Goal: Task Accomplishment & Management: Use online tool/utility

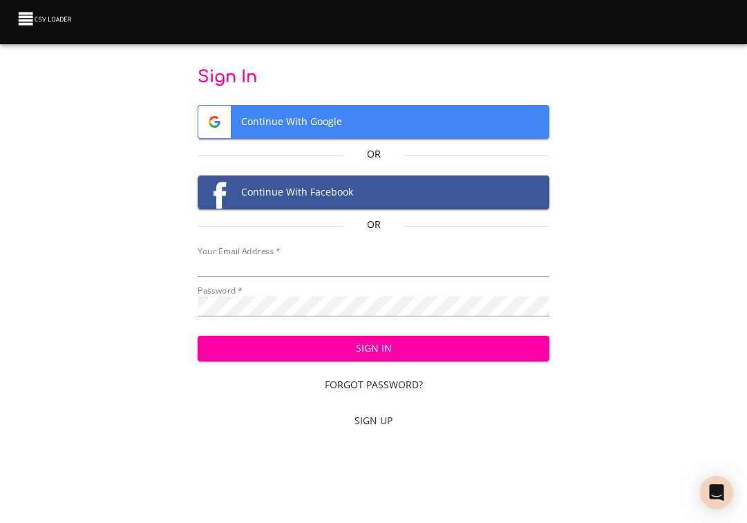
type input "[EMAIL_ADDRESS][DOMAIN_NAME]"
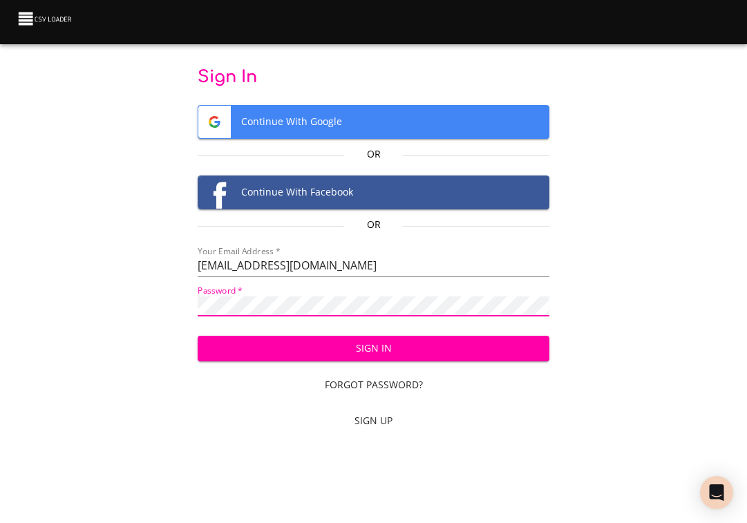
click at [0, 272] on html "Sign In Continue With Google Or Continue With Facebook Or Your Email Address   …" at bounding box center [373, 261] width 747 height 523
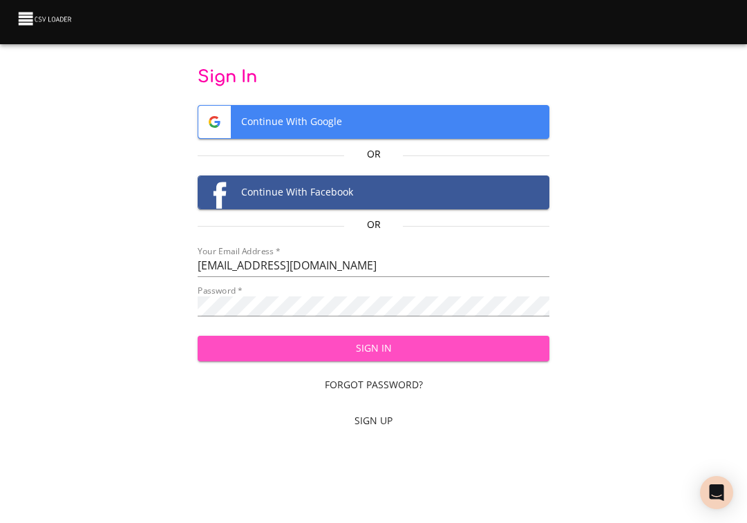
click at [528, 351] on span "Sign In" at bounding box center [373, 348] width 329 height 17
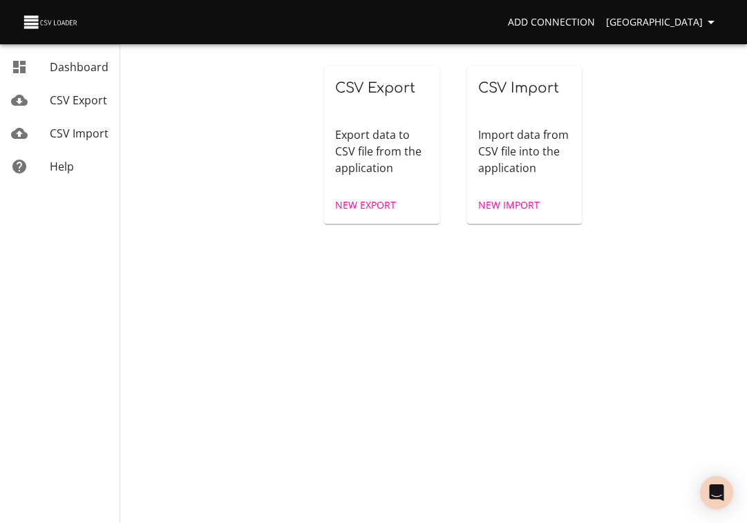
click at [506, 205] on span "New Import" at bounding box center [508, 205] width 61 height 17
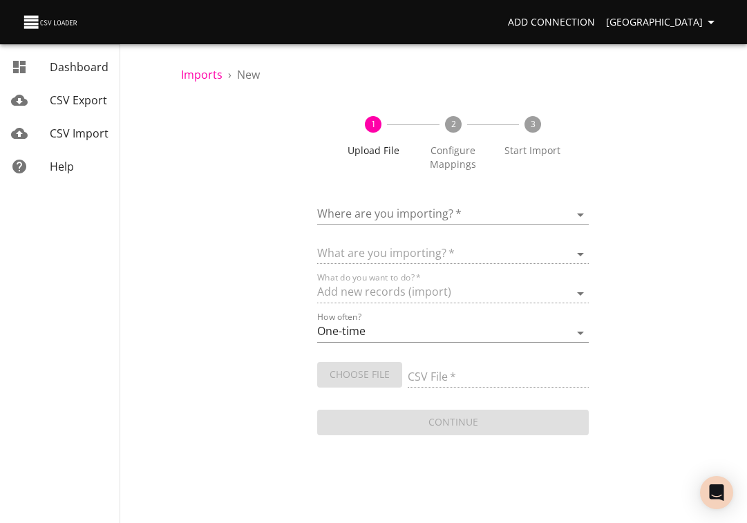
click at [346, 213] on body "Add Connection Sydney Dashboard CSV Export CSV Import Help Imports › New 1 Uplo…" at bounding box center [373, 261] width 747 height 523
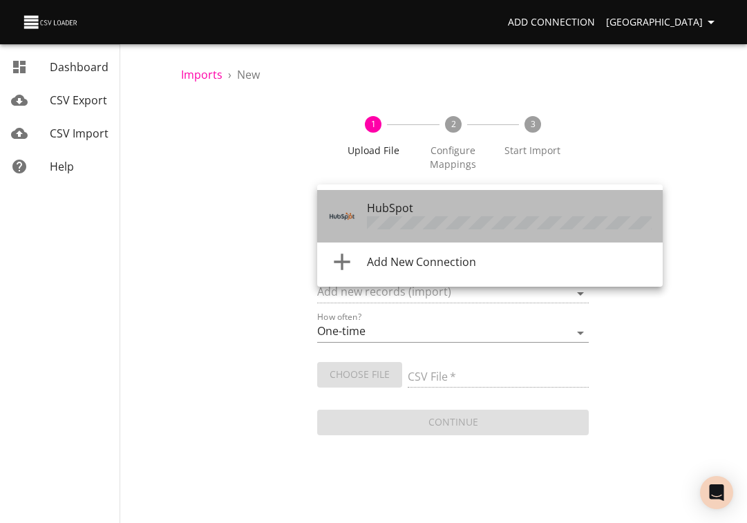
click at [387, 211] on span "HubSpot" at bounding box center [390, 207] width 46 height 15
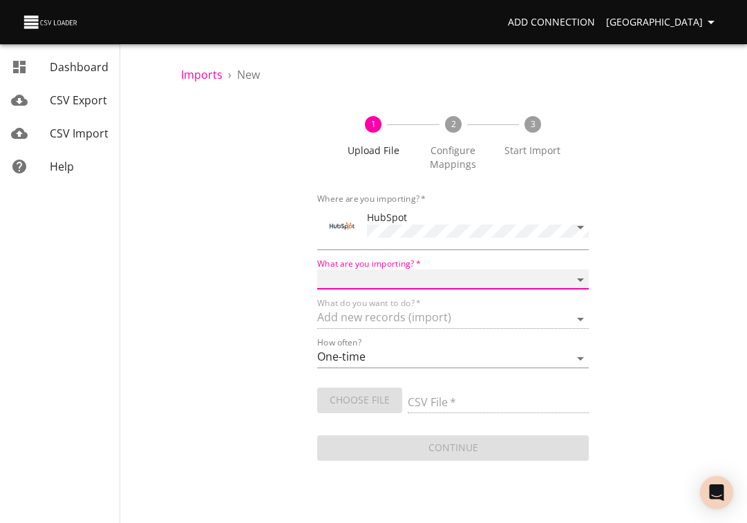
click at [385, 279] on select "Calls Companies Contacts Deals Emails Line items Meetings Notes Products Tasks …" at bounding box center [453, 279] width 272 height 20
select select "deals"
click at [317, 269] on select "Calls Companies Contacts Deals Emails Line items Meetings Notes Products Tasks …" at bounding box center [453, 279] width 272 height 20
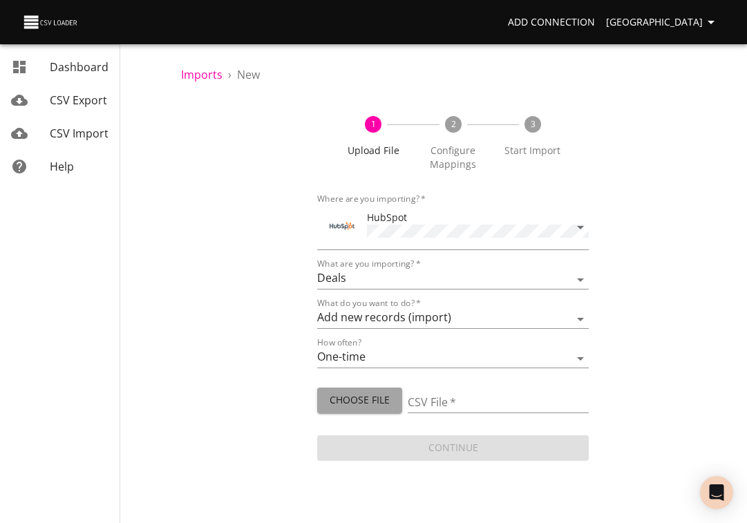
click at [372, 392] on span "Choose File" at bounding box center [359, 400] width 63 height 17
type input "[PERSON_NAME] [DATE].csv"
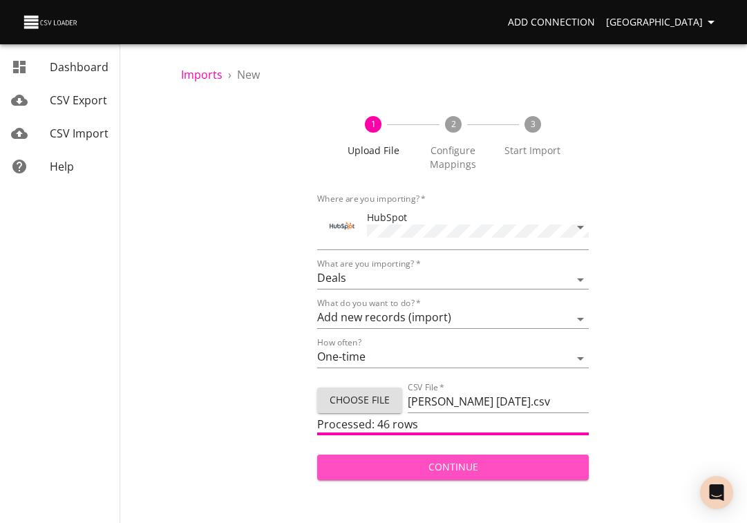
click at [427, 464] on span "Continue" at bounding box center [453, 467] width 250 height 17
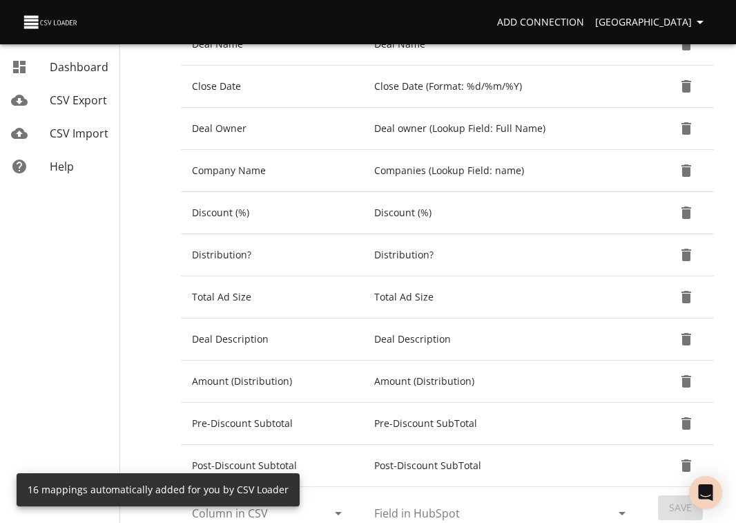
scroll to position [612, 0]
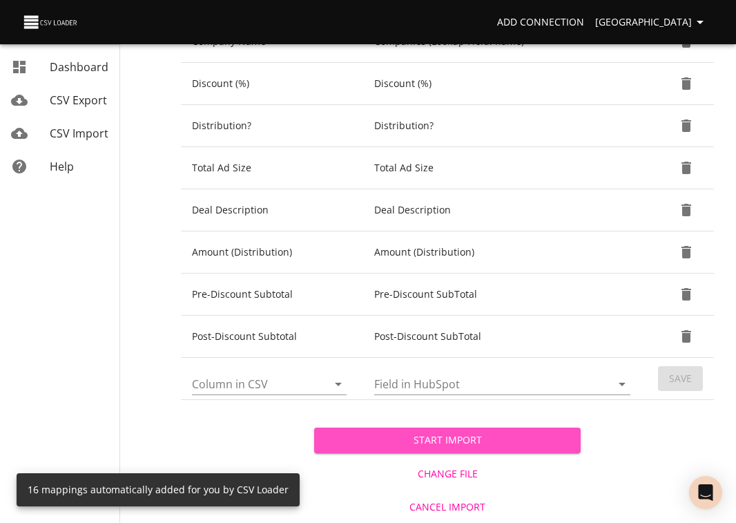
click at [468, 441] on span "Start Import" at bounding box center [447, 440] width 244 height 17
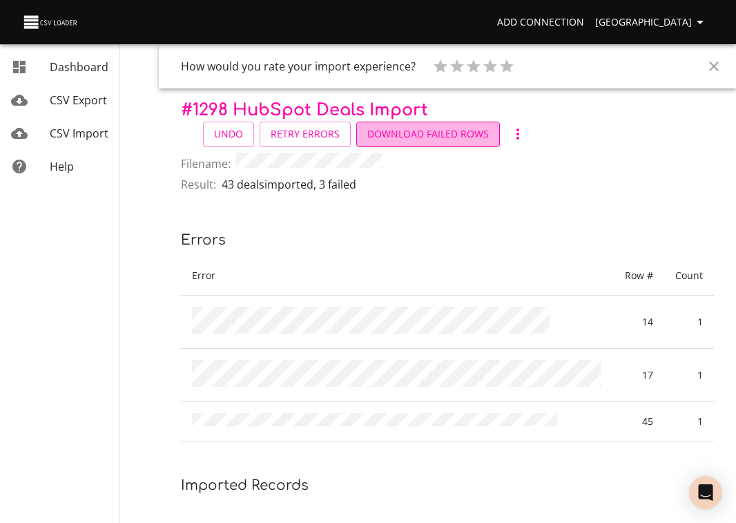
click at [437, 129] on span "Download Failed Rows" at bounding box center [428, 134] width 122 height 17
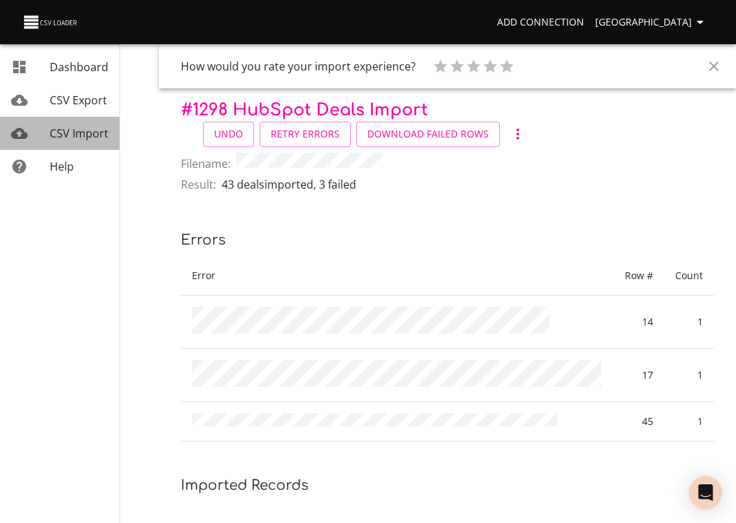
click at [79, 133] on span "CSV Import" at bounding box center [79, 133] width 59 height 15
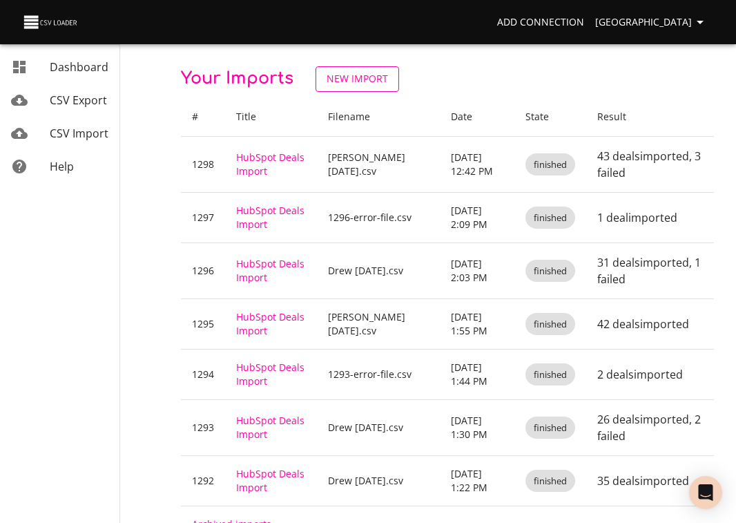
click at [363, 84] on span "New Import" at bounding box center [357, 78] width 61 height 17
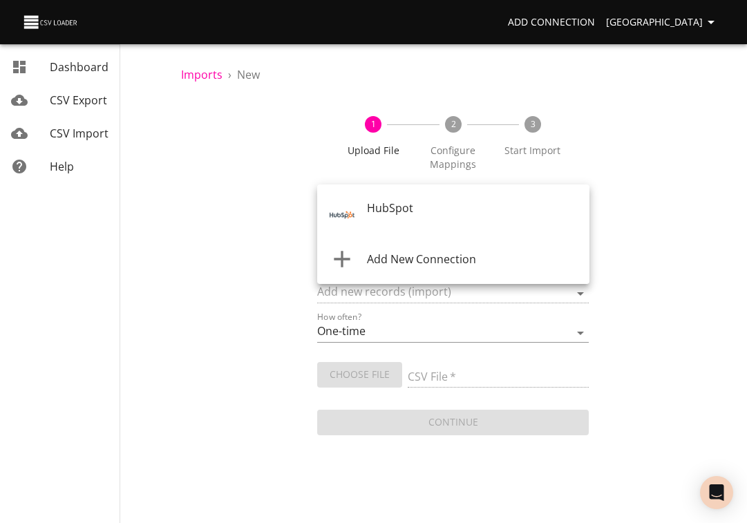
click at [427, 215] on body "Add Connection Sydney Dashboard CSV Export CSV Import Help Imports › New 1 Uplo…" at bounding box center [373, 261] width 747 height 523
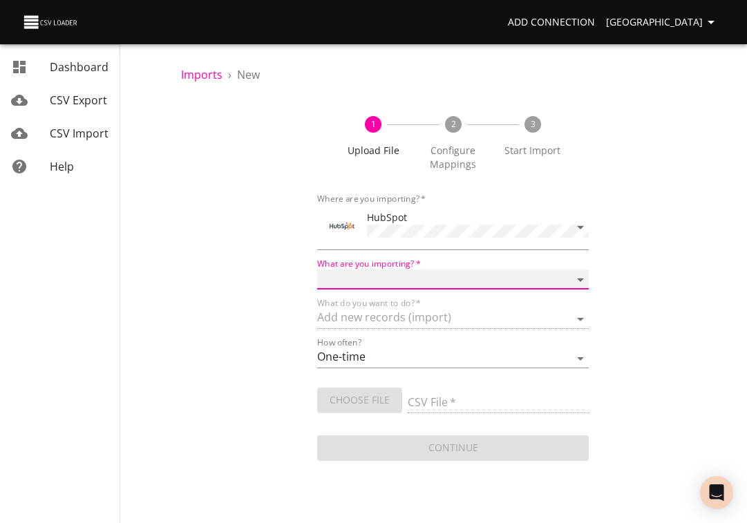
click at [381, 280] on select "Calls Companies Contacts Deals Emails Line items Meetings Notes Products Tasks …" at bounding box center [453, 279] width 272 height 20
select select "deals"
click at [317, 269] on select "Calls Companies Contacts Deals Emails Line items Meetings Notes Products Tasks …" at bounding box center [453, 279] width 272 height 20
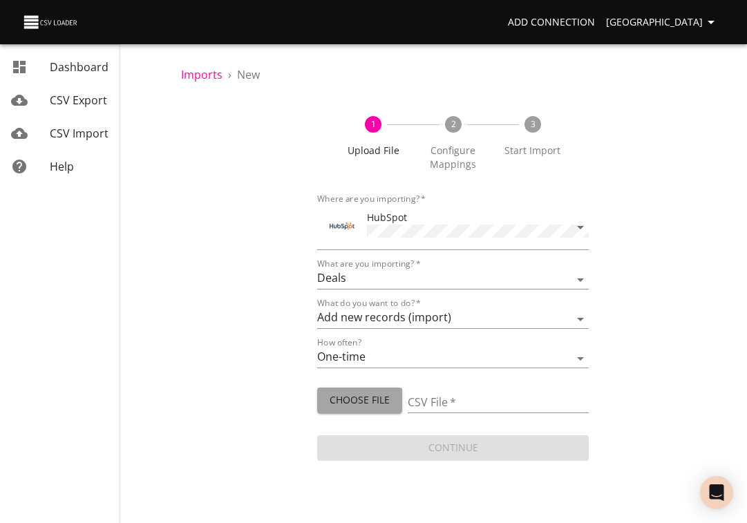
click at [349, 392] on span "Choose File" at bounding box center [359, 400] width 63 height 17
type input "1298-error-file.csv"
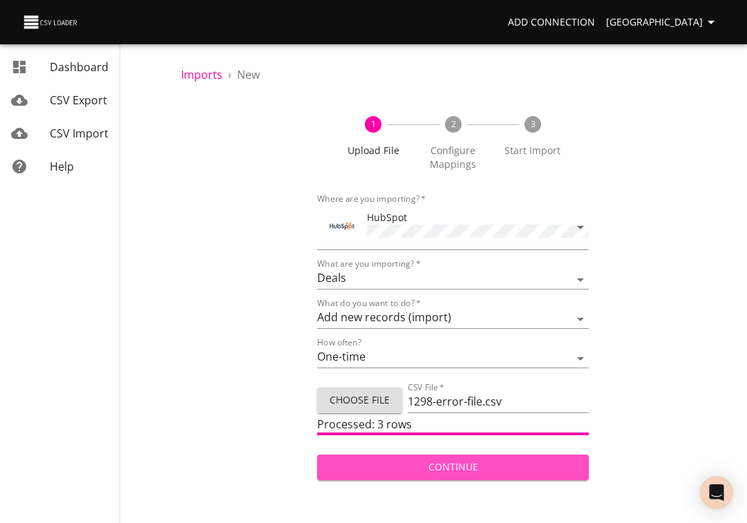
click at [498, 463] on span "Continue" at bounding box center [453, 467] width 250 height 17
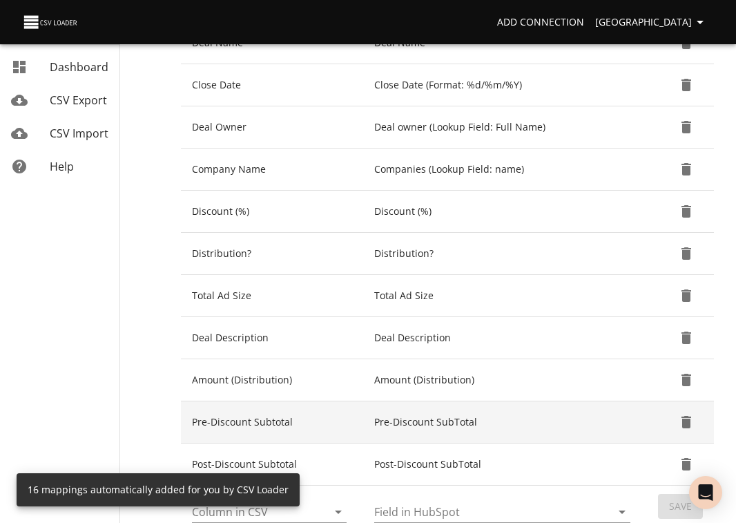
scroll to position [612, 0]
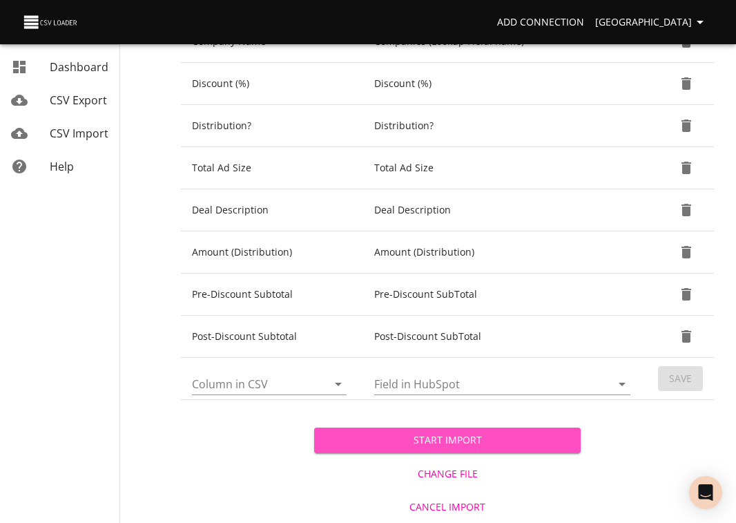
click at [434, 442] on span "Start Import" at bounding box center [447, 440] width 244 height 17
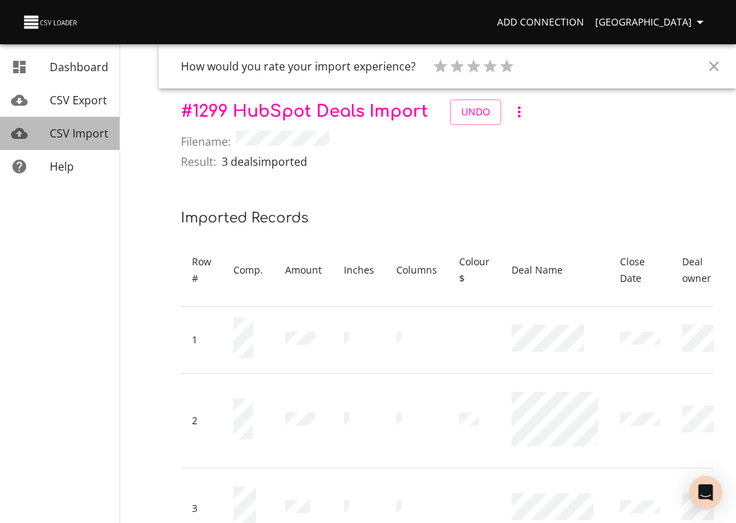
click at [61, 135] on span "CSV Import" at bounding box center [79, 133] width 59 height 15
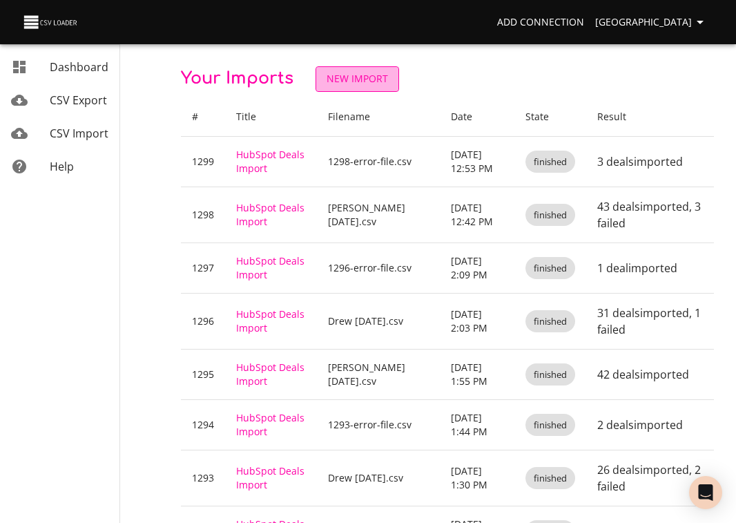
click at [351, 76] on span "New Import" at bounding box center [357, 78] width 61 height 17
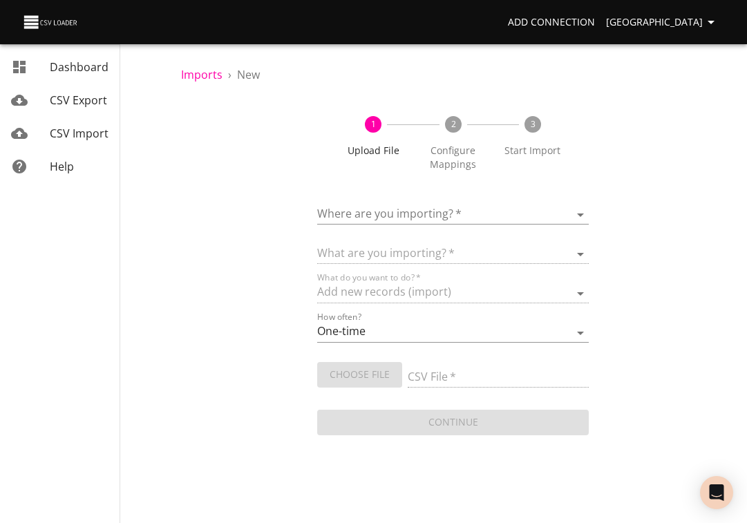
click at [364, 209] on body "Add Connection Sydney Dashboard CSV Export CSV Import Help Imports › New 1 Uplo…" at bounding box center [373, 261] width 747 height 523
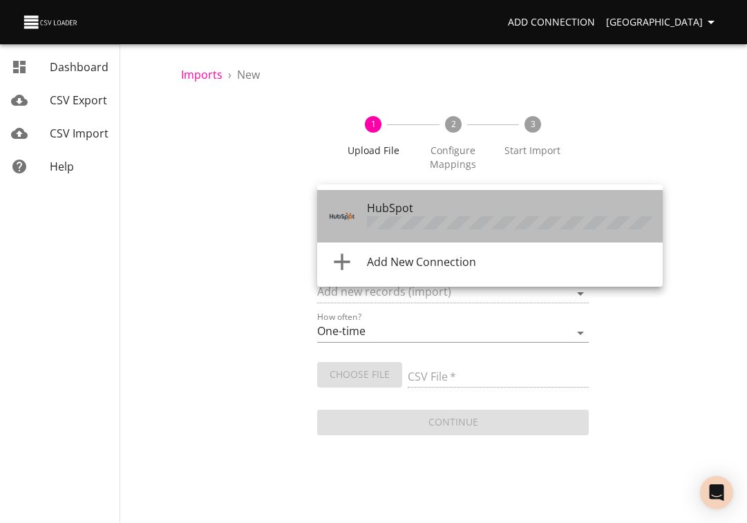
click at [364, 211] on div at bounding box center [347, 216] width 39 height 28
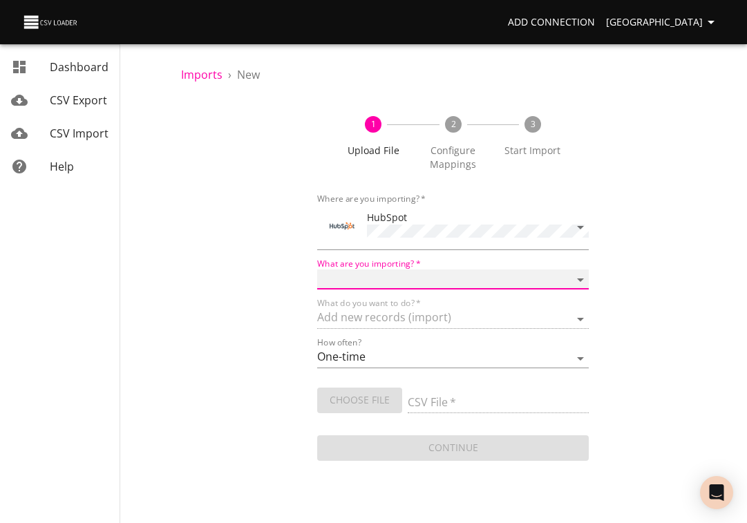
click at [361, 272] on select "Calls Companies Contacts Deals Emails Line items Meetings Notes Products Tasks …" at bounding box center [453, 279] width 272 height 20
select select "deals"
click at [317, 269] on select "Calls Companies Contacts Deals Emails Line items Meetings Notes Products Tasks …" at bounding box center [453, 279] width 272 height 20
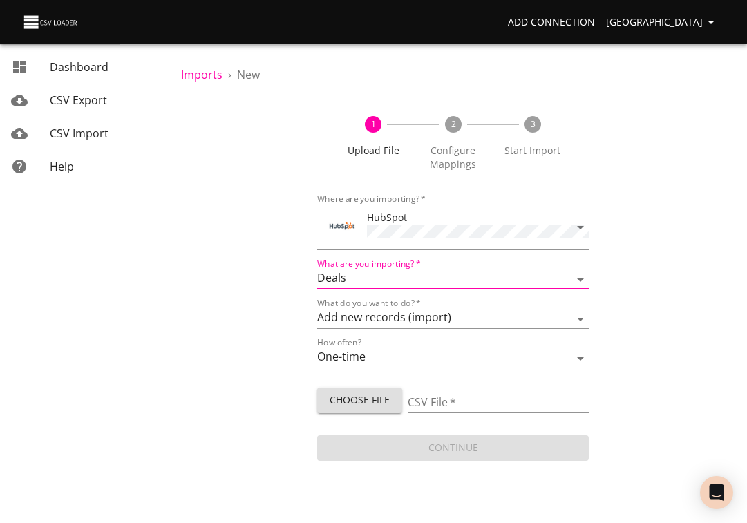
click at [369, 399] on span "Choose File" at bounding box center [359, 400] width 63 height 17
type input "[PERSON_NAME] [DATE].csv"
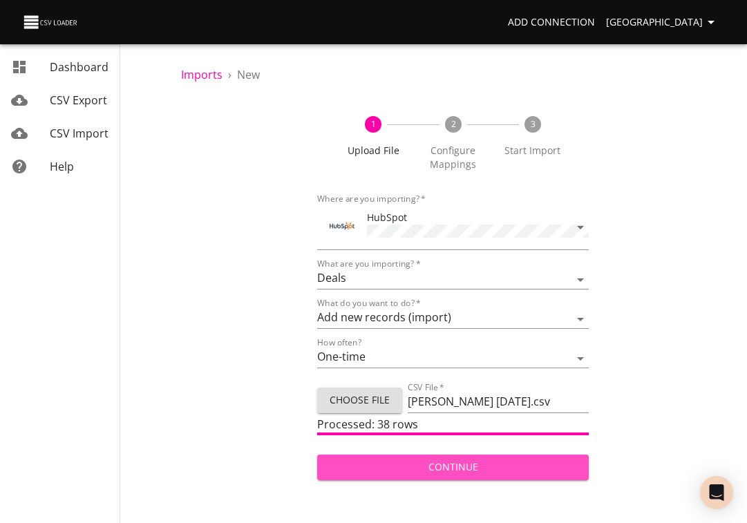
click at [519, 463] on span "Continue" at bounding box center [453, 467] width 250 height 17
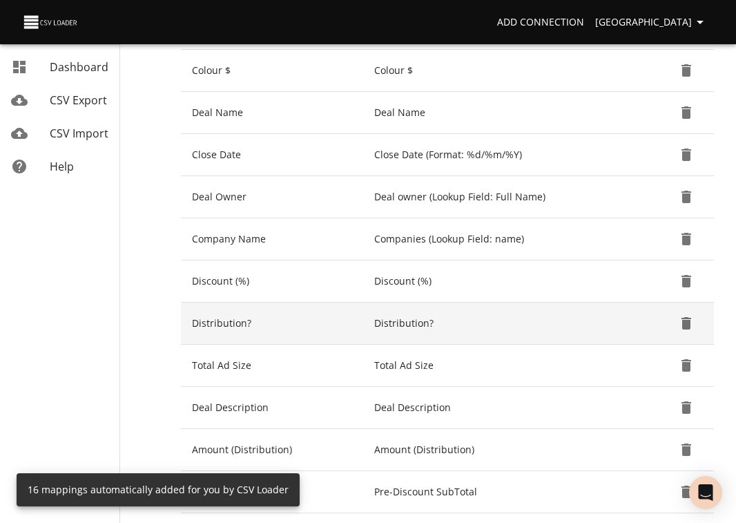
scroll to position [612, 0]
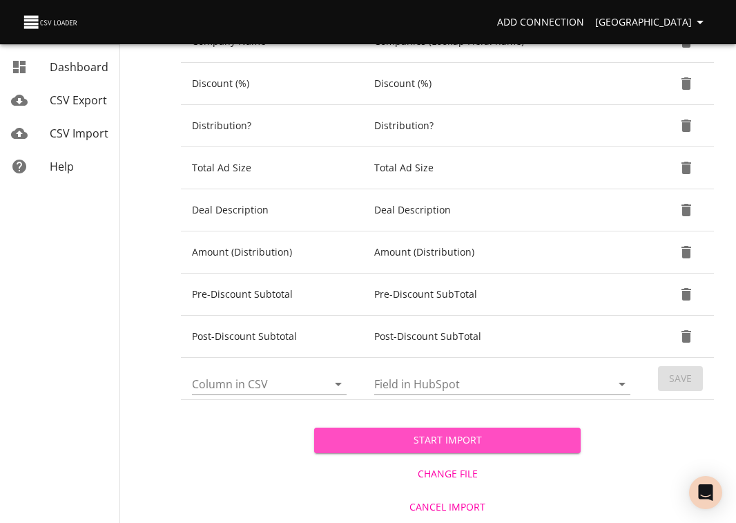
click at [457, 439] on span "Start Import" at bounding box center [447, 440] width 244 height 17
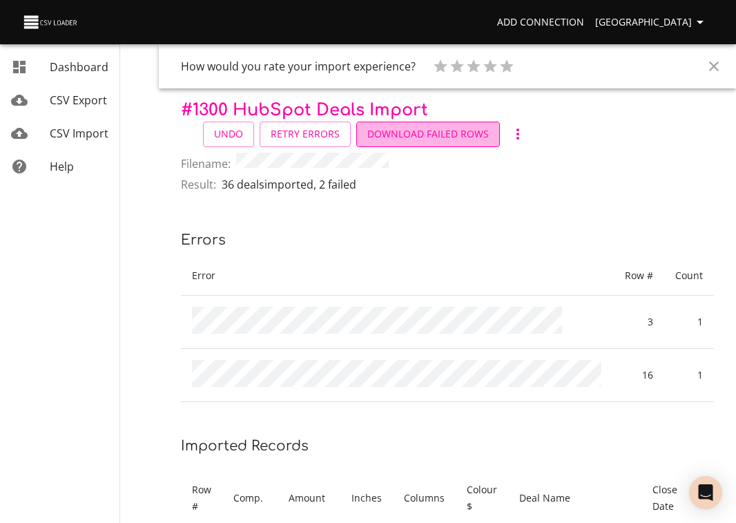
click at [474, 136] on span "Download Failed Rows" at bounding box center [428, 134] width 122 height 17
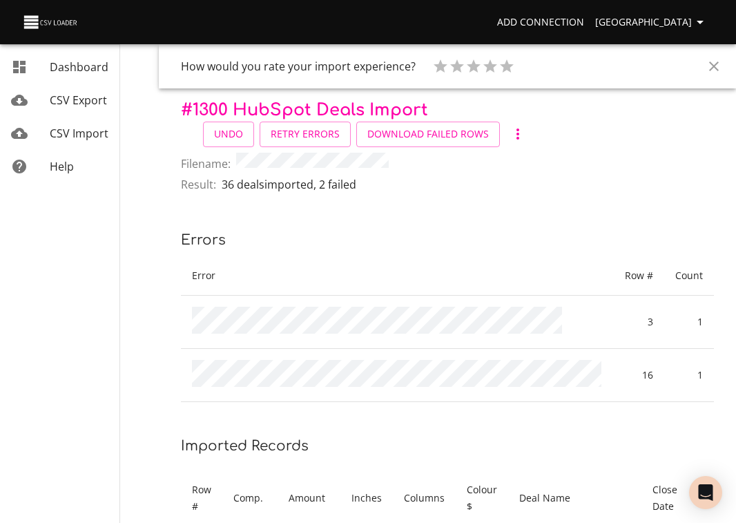
click at [93, 135] on span "CSV Import" at bounding box center [79, 133] width 59 height 15
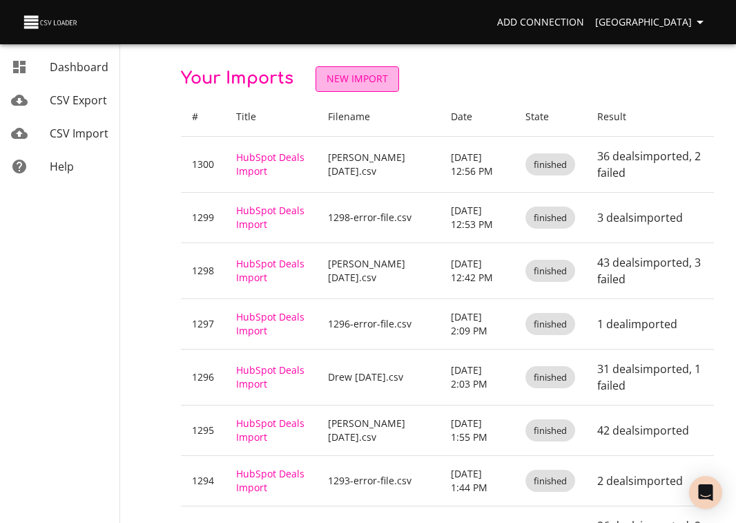
click at [361, 83] on span "New Import" at bounding box center [357, 78] width 61 height 17
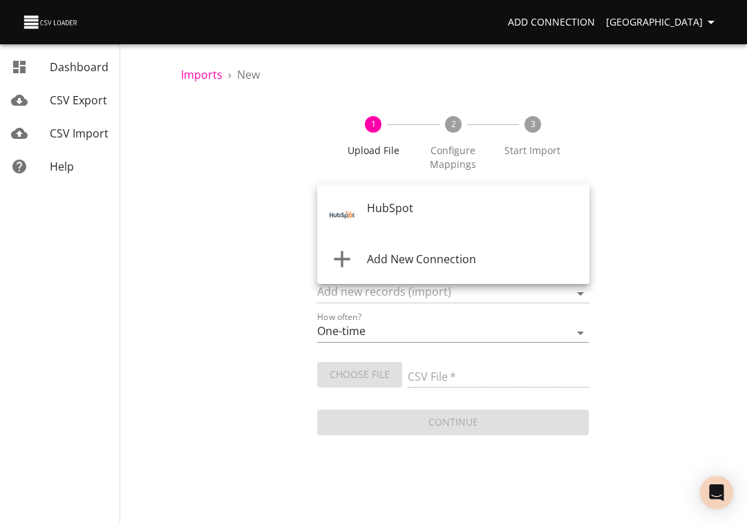
click at [356, 211] on body "Add Connection Sydney Dashboard CSV Export CSV Import Help Imports › New 1 Uplo…" at bounding box center [373, 261] width 747 height 523
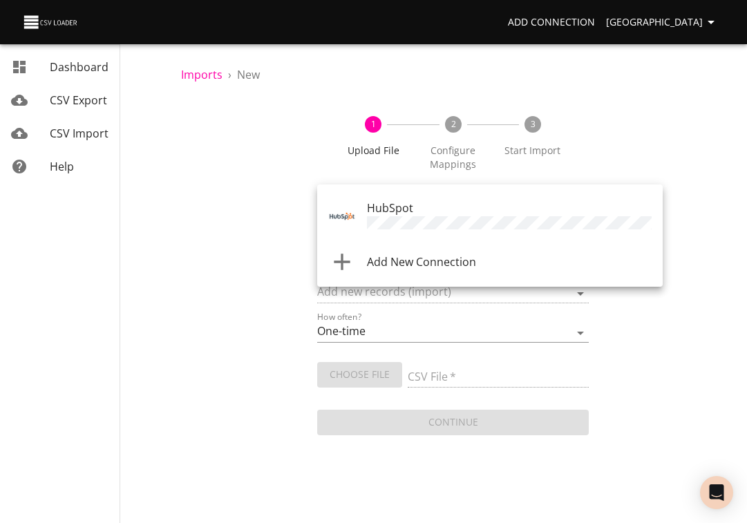
click at [397, 215] on div "HubSpot" at bounding box center [509, 216] width 285 height 33
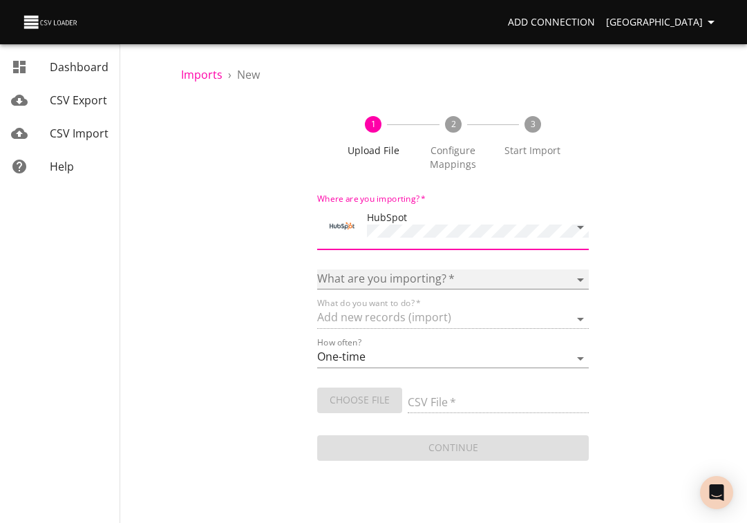
click at [380, 277] on select "Calls Companies Contacts Deals Emails Line items Meetings Notes Products Tasks …" at bounding box center [453, 279] width 272 height 20
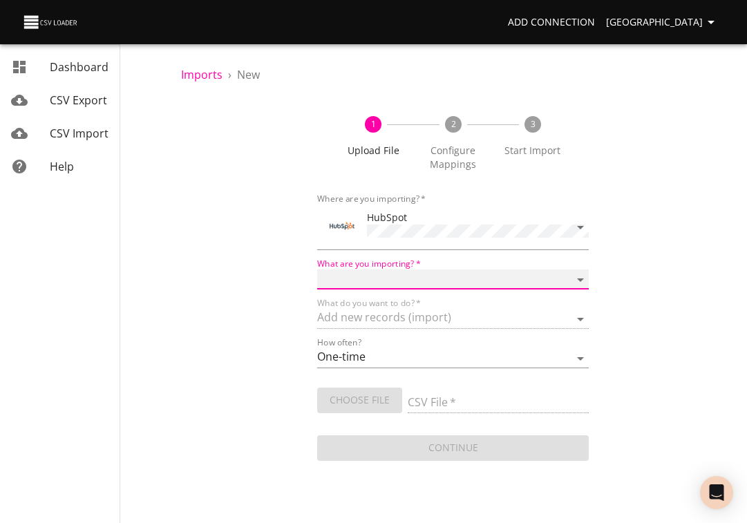
select select "deals"
click at [317, 269] on select "Calls Companies Contacts Deals Emails Line items Meetings Notes Products Tasks …" at bounding box center [453, 279] width 272 height 20
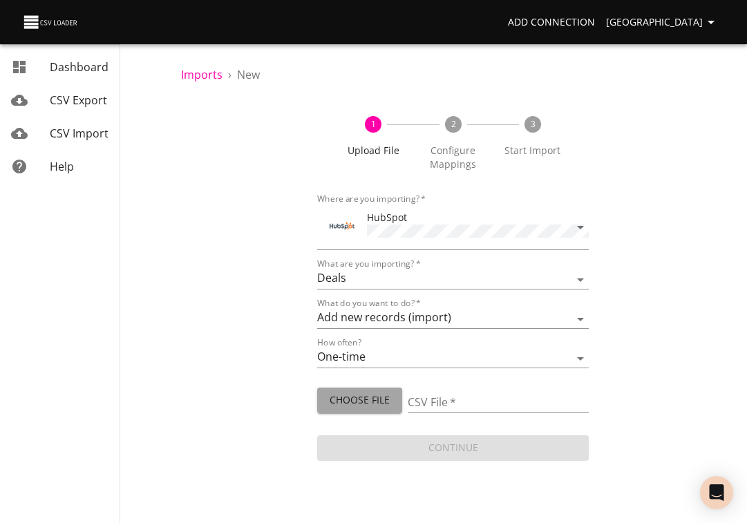
click at [361, 403] on span "Choose File" at bounding box center [359, 400] width 63 height 17
type input "1300-error-file.csv"
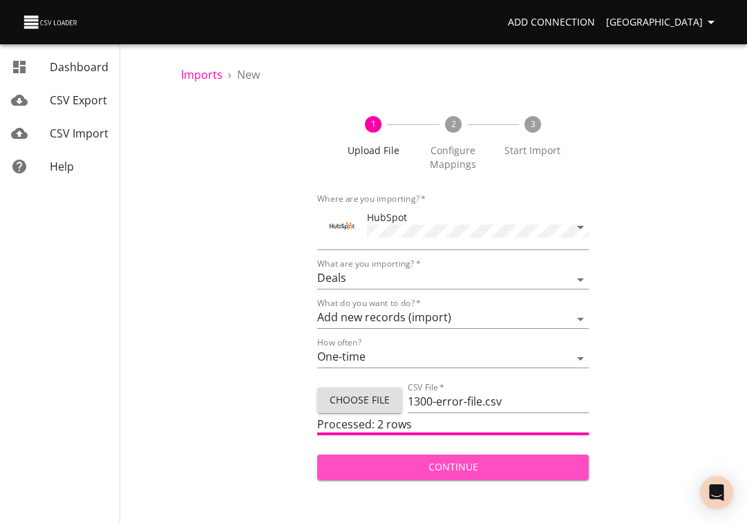
click at [413, 469] on span "Continue" at bounding box center [453, 467] width 250 height 17
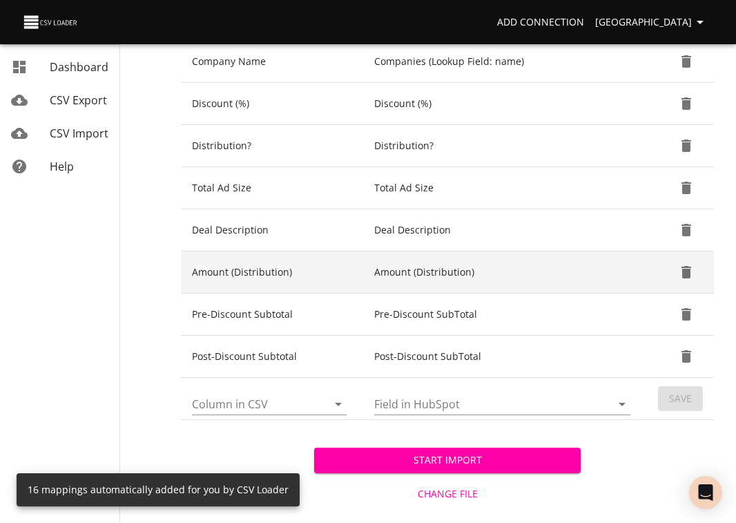
scroll to position [612, 0]
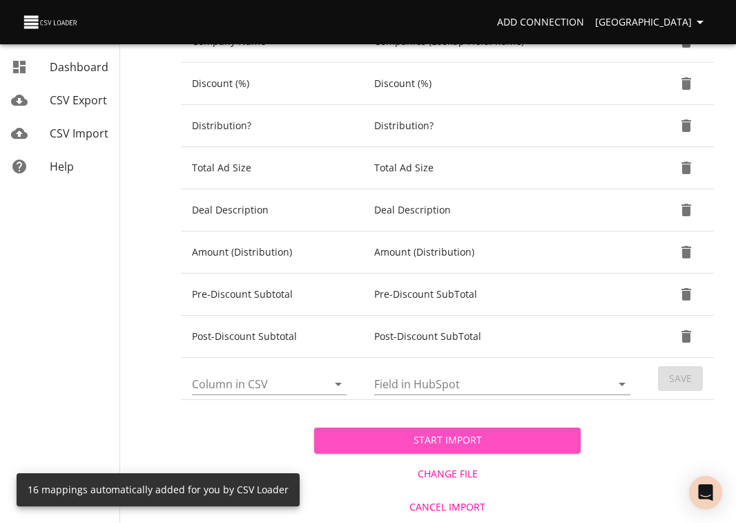
click at [421, 442] on span "Start Import" at bounding box center [447, 440] width 244 height 17
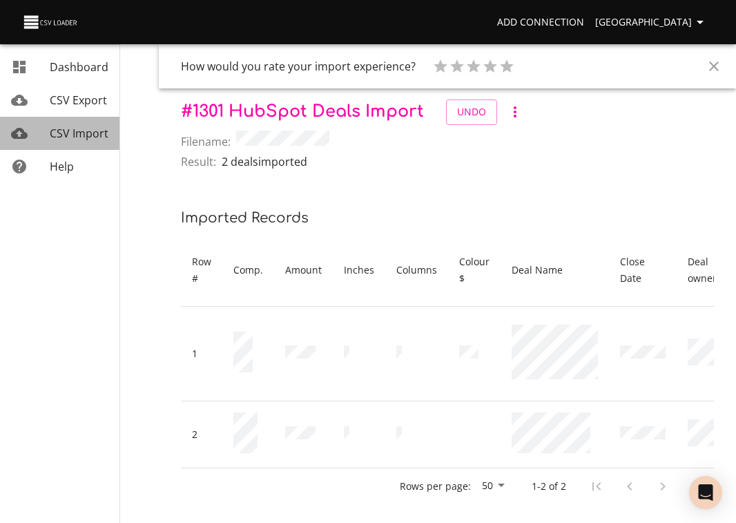
click at [70, 133] on span "CSV Import" at bounding box center [79, 133] width 59 height 15
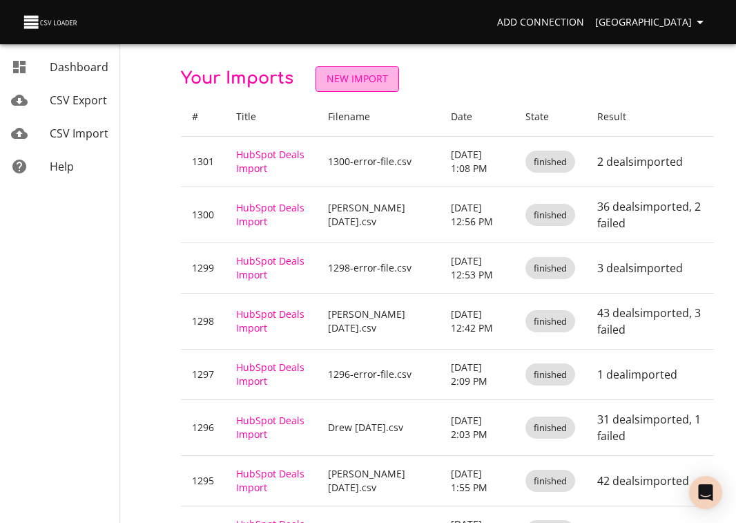
click at [352, 73] on span "New Import" at bounding box center [357, 78] width 61 height 17
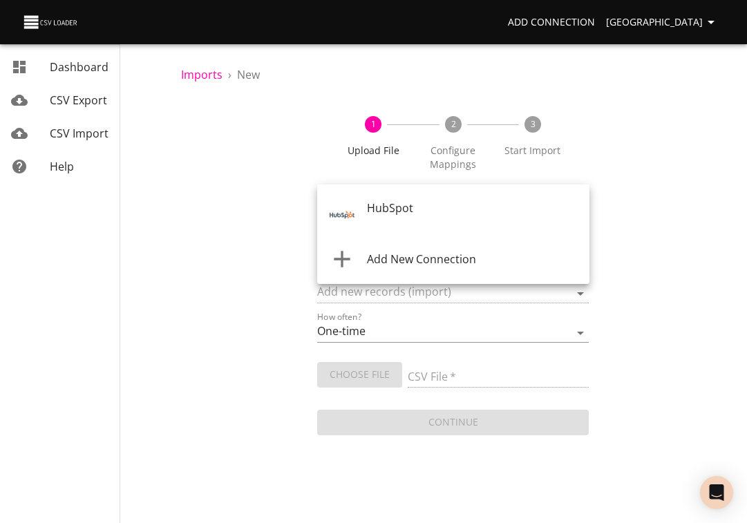
click at [335, 213] on body "Add Connection Sydney Dashboard CSV Export CSV Import Help Imports › New 1 Uplo…" at bounding box center [373, 261] width 747 height 523
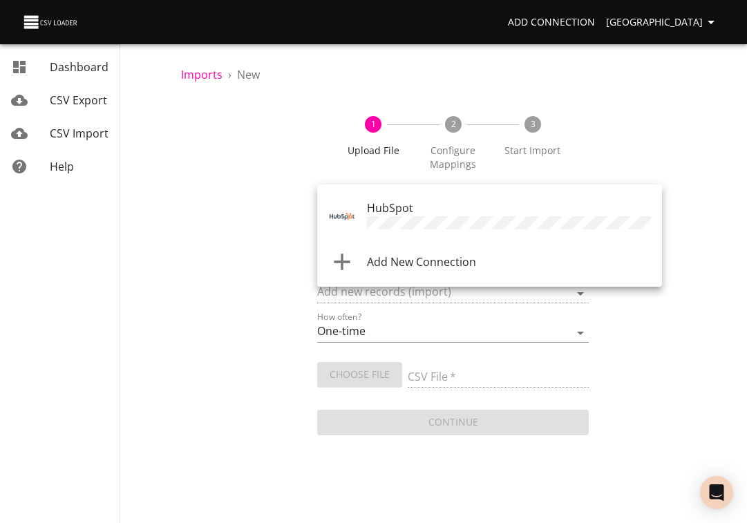
click at [335, 213] on img "Tool" at bounding box center [342, 216] width 28 height 28
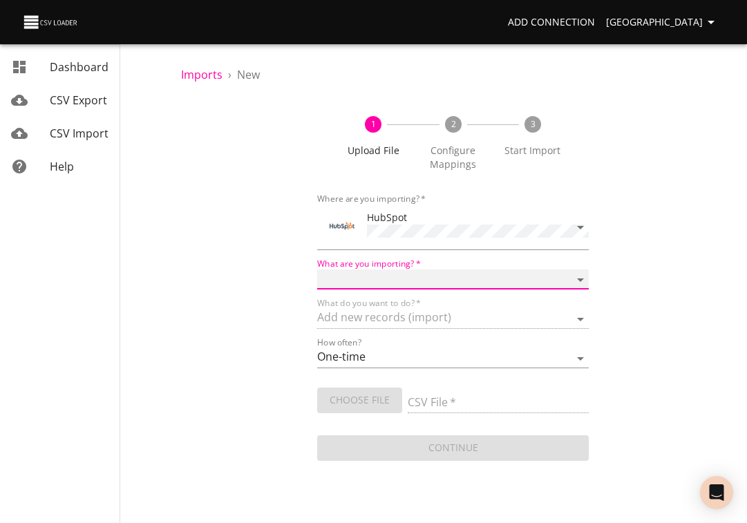
click at [336, 277] on select "Calls Companies Contacts Deals Emails Line items Meetings Notes Products Tasks …" at bounding box center [453, 279] width 272 height 20
select select "deals"
click at [317, 269] on select "Calls Companies Contacts Deals Emails Line items Meetings Notes Products Tasks …" at bounding box center [453, 279] width 272 height 20
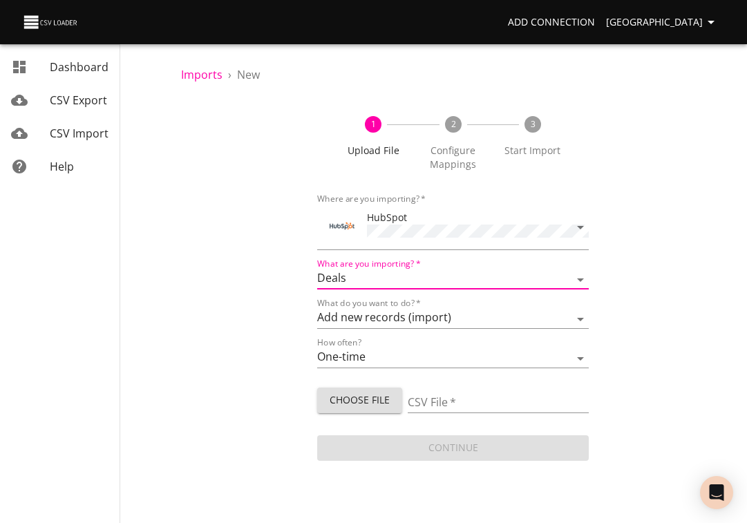
click at [345, 400] on span "Choose File" at bounding box center [359, 400] width 63 height 17
type input "[PERSON_NAME] [DATE].csv"
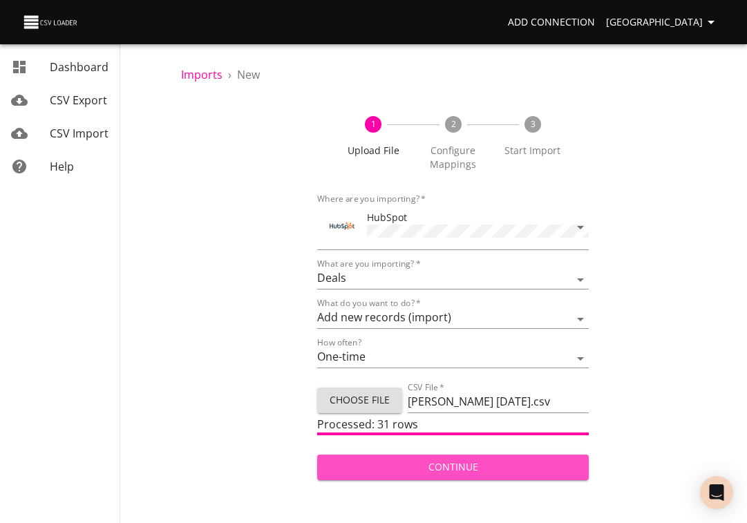
click at [465, 462] on span "Continue" at bounding box center [453, 467] width 250 height 17
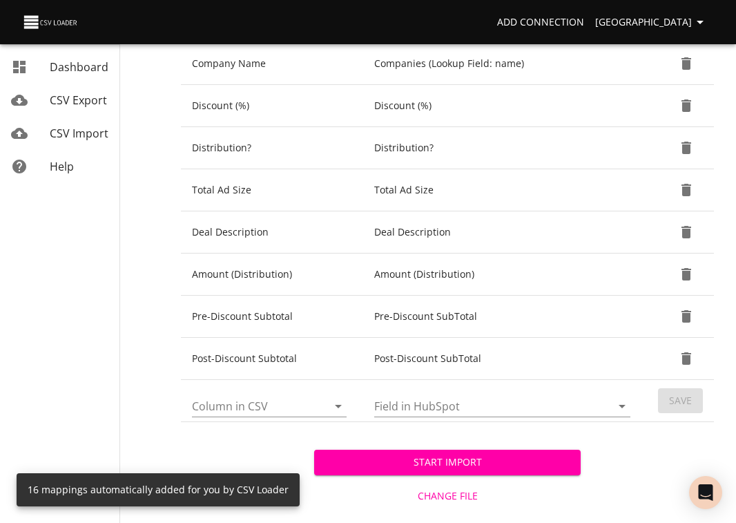
scroll to position [612, 0]
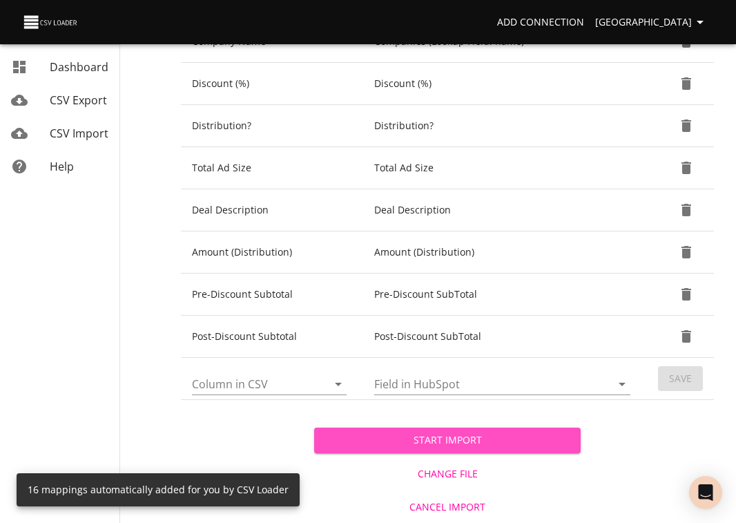
click at [480, 445] on span "Start Import" at bounding box center [447, 440] width 244 height 17
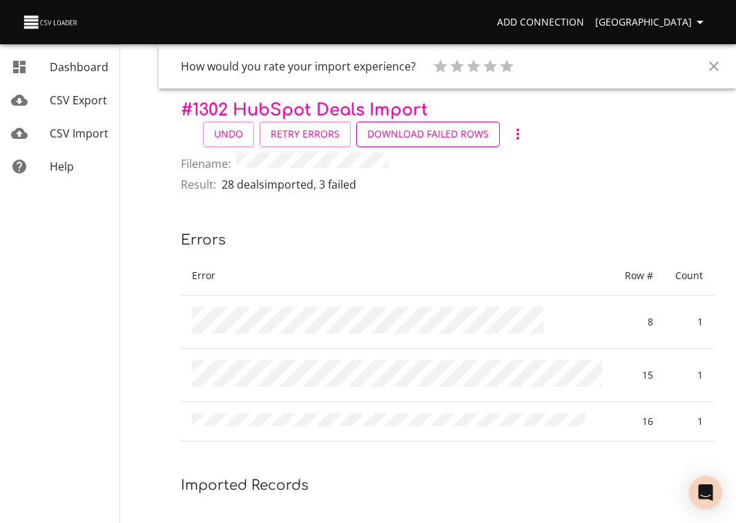
click at [410, 133] on span "Download Failed Rows" at bounding box center [428, 134] width 122 height 17
click at [95, 133] on span "CSV Import" at bounding box center [79, 133] width 59 height 15
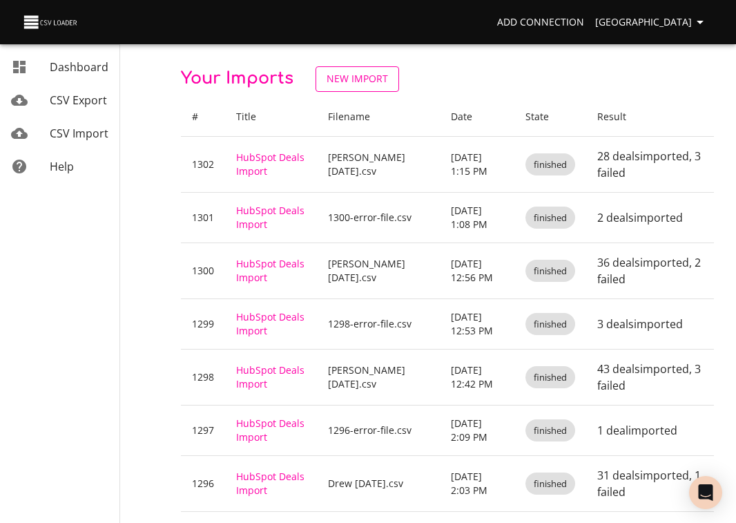
click at [376, 80] on span "New Import" at bounding box center [357, 78] width 61 height 17
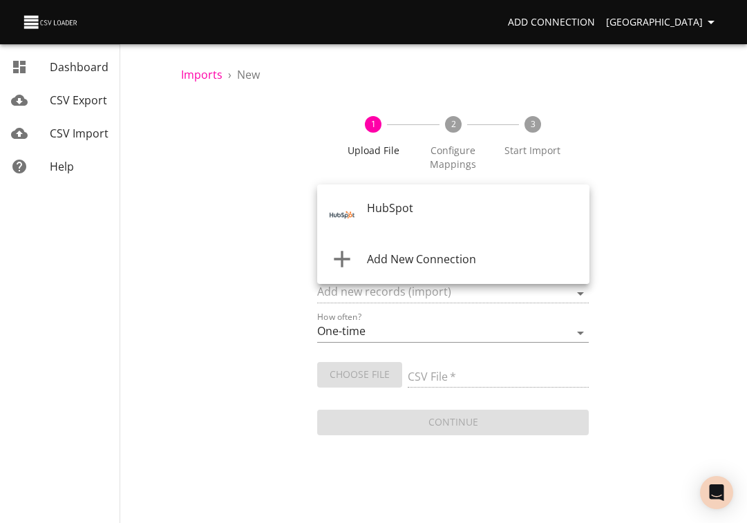
click at [412, 212] on body "Add Connection Sydney Dashboard CSV Export CSV Import Help Imports › New 1 Uplo…" at bounding box center [373, 261] width 747 height 523
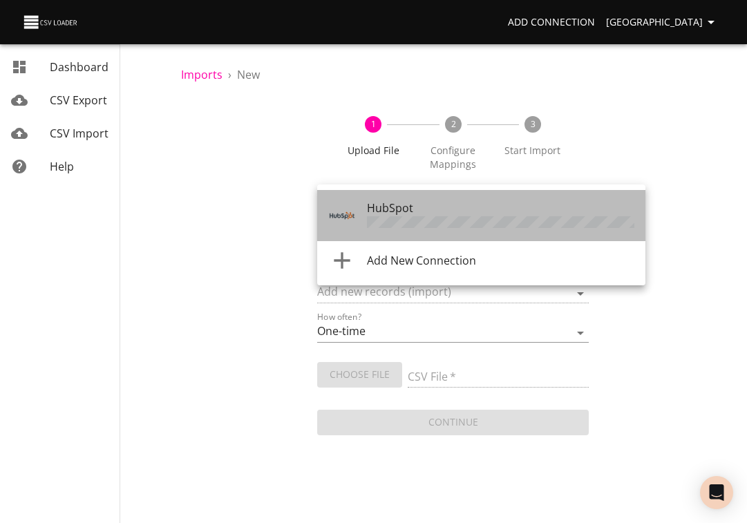
click at [412, 212] on span "HubSpot" at bounding box center [390, 207] width 46 height 15
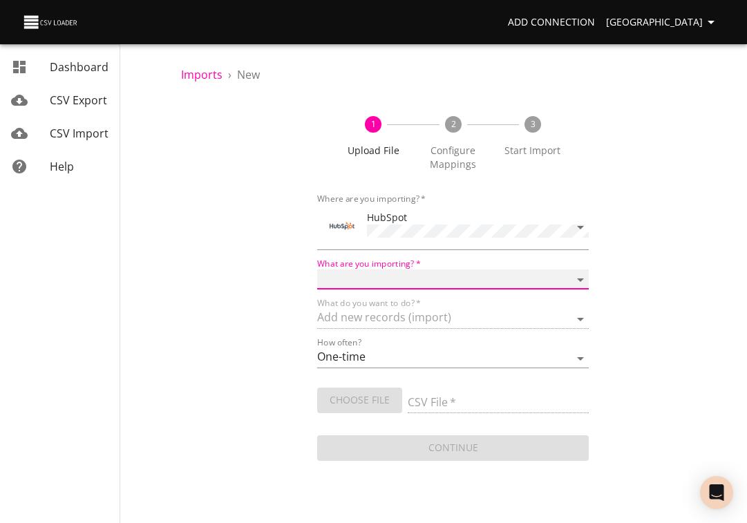
click at [375, 280] on select "Calls Companies Contacts Deals Emails Line items Meetings Notes Products Tasks …" at bounding box center [453, 279] width 272 height 20
select select "deals"
click at [317, 269] on select "Calls Companies Contacts Deals Emails Line items Meetings Notes Products Tasks …" at bounding box center [453, 279] width 272 height 20
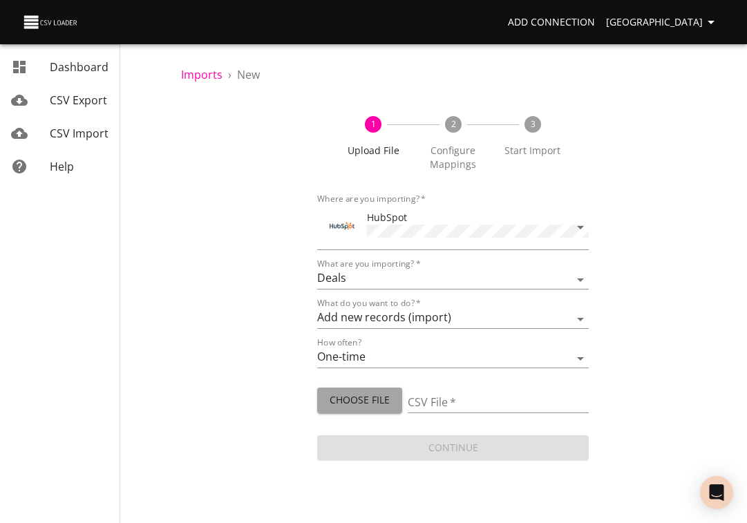
click at [338, 398] on span "Choose File" at bounding box center [359, 400] width 63 height 17
type input "1302-error-file.csv"
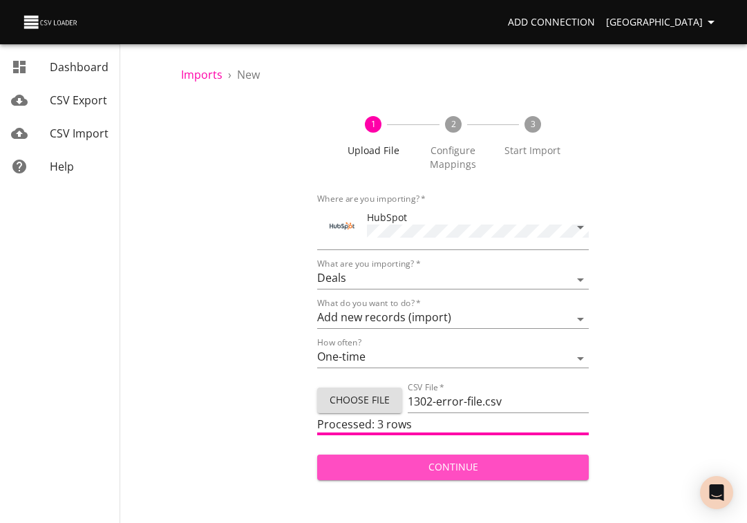
click at [461, 462] on span "Continue" at bounding box center [453, 467] width 250 height 17
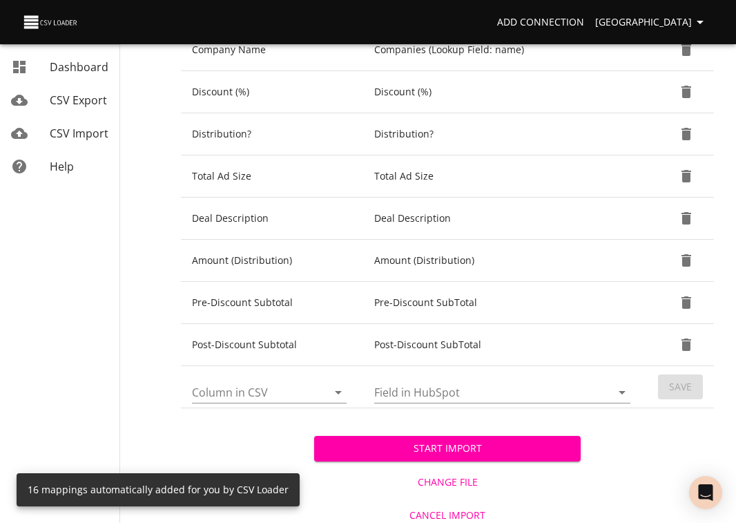
scroll to position [612, 0]
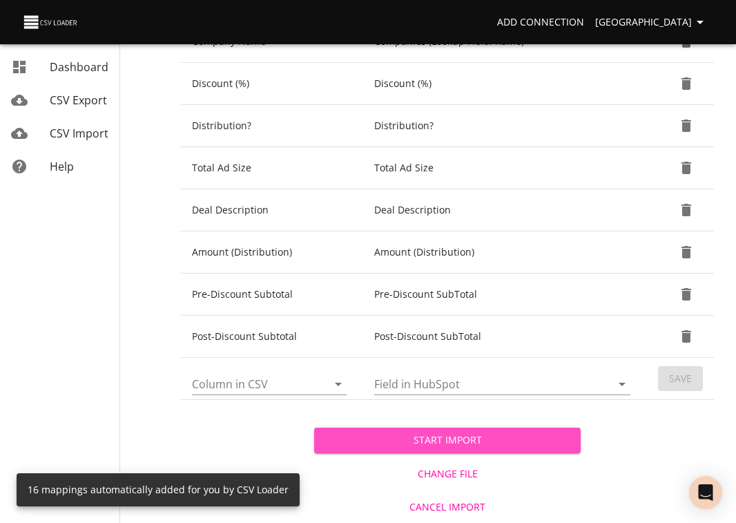
click at [455, 439] on span "Start Import" at bounding box center [447, 440] width 244 height 17
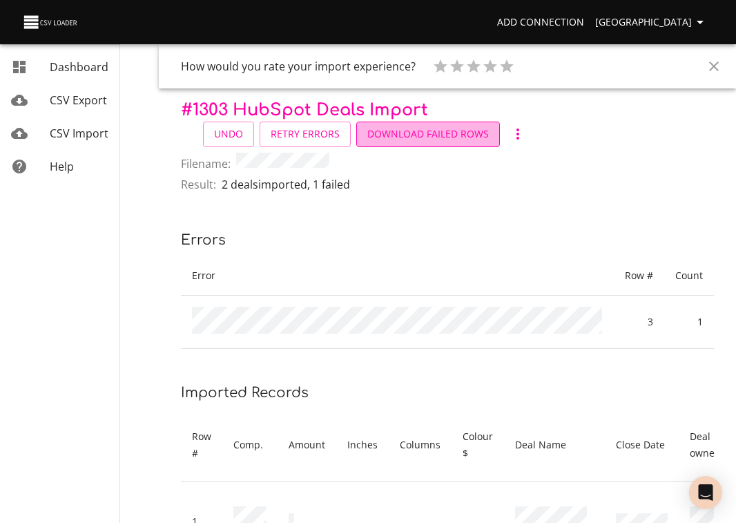
click at [420, 137] on span "Download Failed Rows" at bounding box center [428, 134] width 122 height 17
click at [64, 131] on span "CSV Import" at bounding box center [79, 133] width 59 height 15
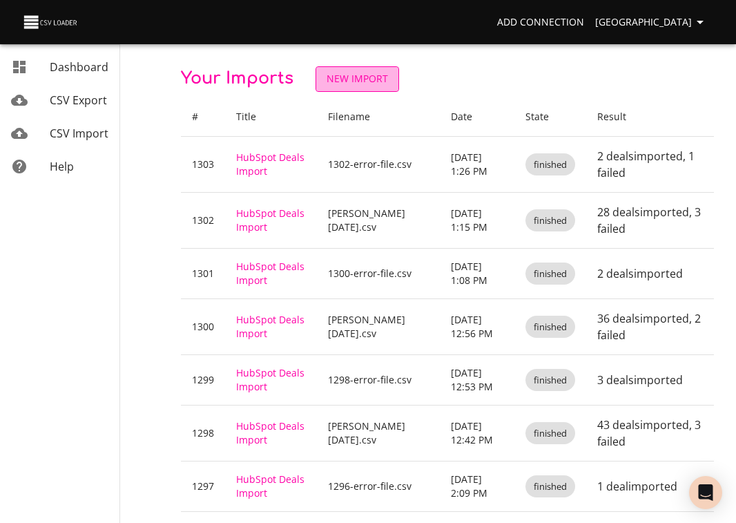
click at [370, 77] on span "New Import" at bounding box center [357, 78] width 61 height 17
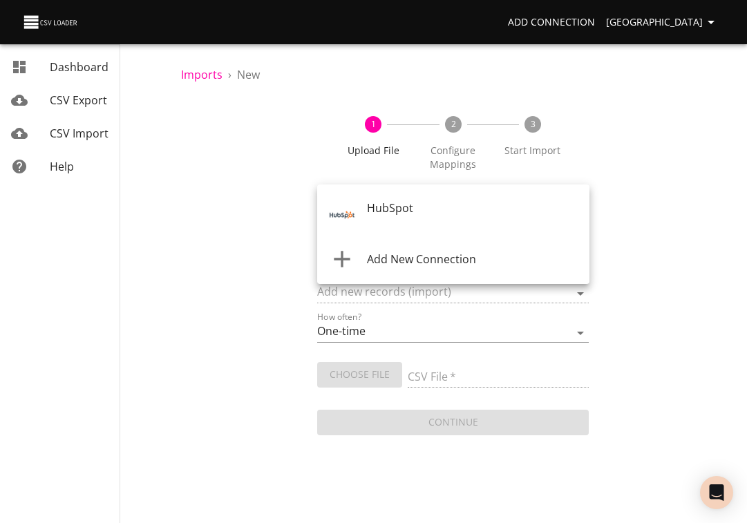
click at [363, 215] on body "Add Connection Sydney Dashboard CSV Export CSV Import Help Imports › New 1 Uplo…" at bounding box center [373, 261] width 747 height 523
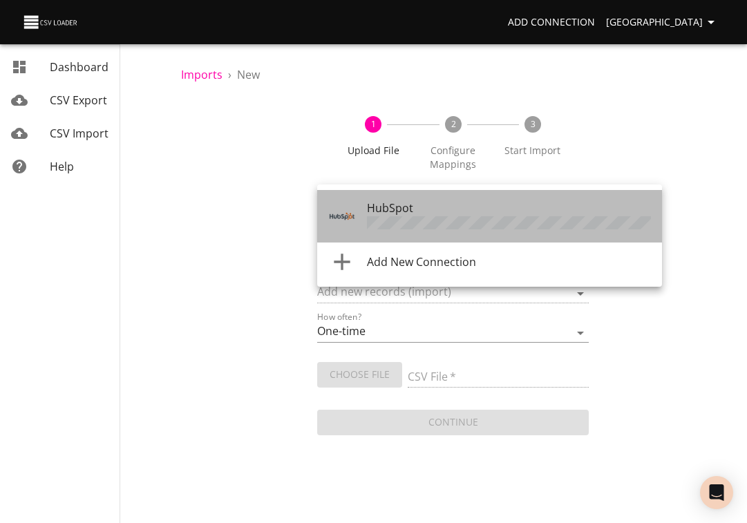
click at [363, 215] on div at bounding box center [347, 216] width 39 height 28
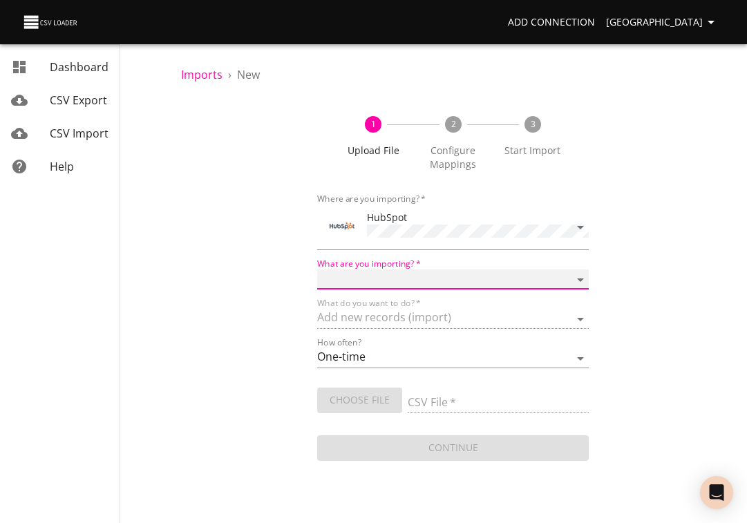
click at [363, 278] on select "Calls Companies Contacts Deals Emails Line items Meetings Notes Products Tasks …" at bounding box center [453, 279] width 272 height 20
select select "deals"
click at [317, 269] on select "Calls Companies Contacts Deals Emails Line items Meetings Notes Products Tasks …" at bounding box center [453, 279] width 272 height 20
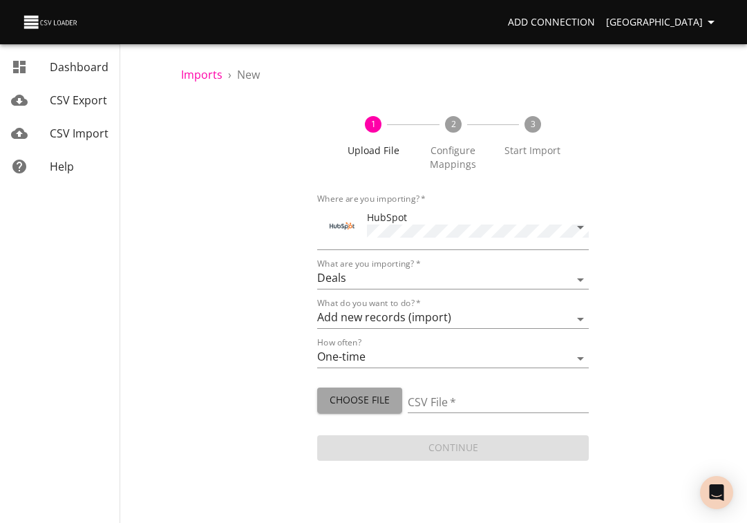
click at [346, 394] on span "Choose File" at bounding box center [359, 400] width 63 height 17
type input "1303-error-file.csv"
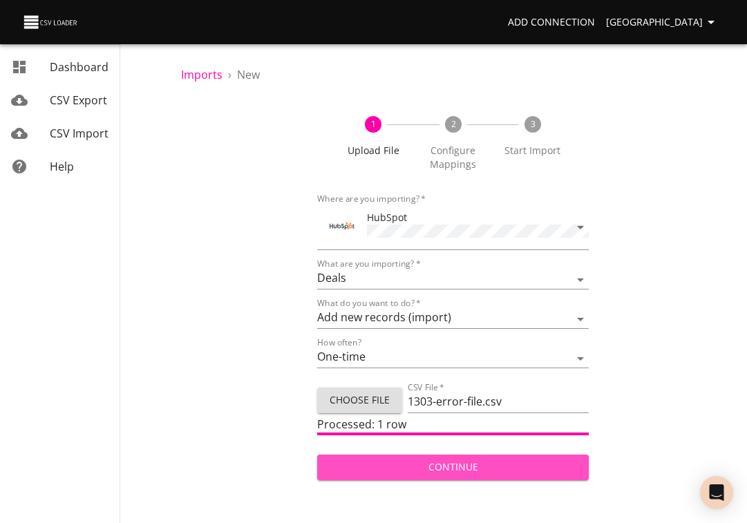
click at [448, 465] on span "Continue" at bounding box center [453, 467] width 250 height 17
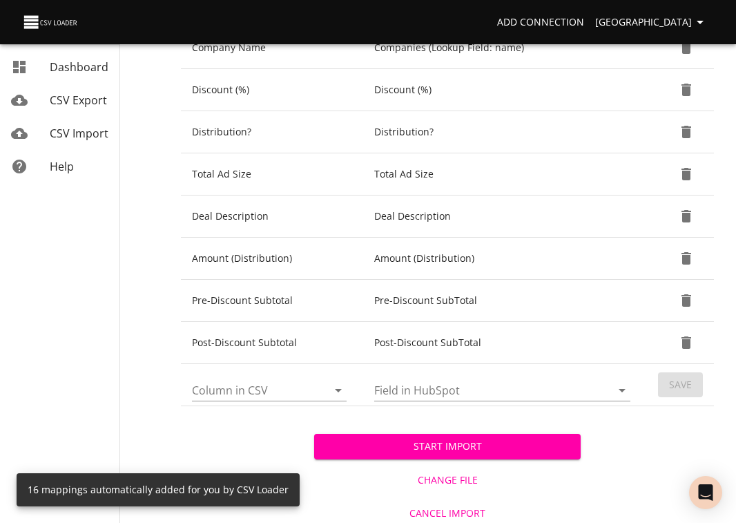
scroll to position [612, 0]
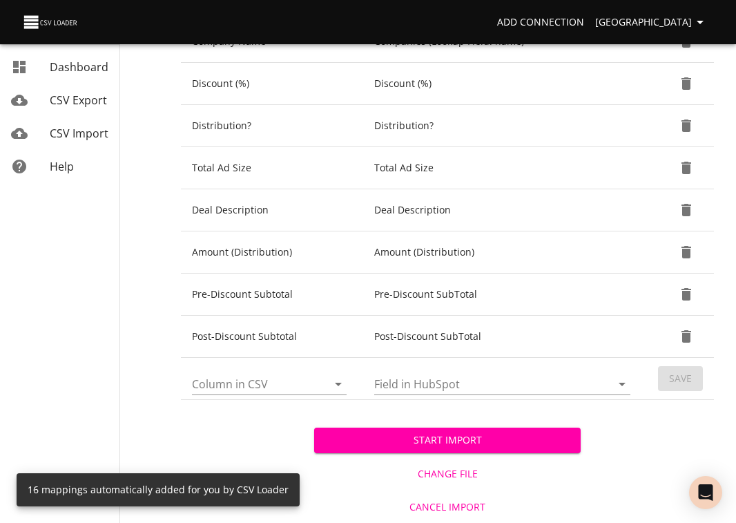
click at [465, 442] on span "Start Import" at bounding box center [447, 440] width 244 height 17
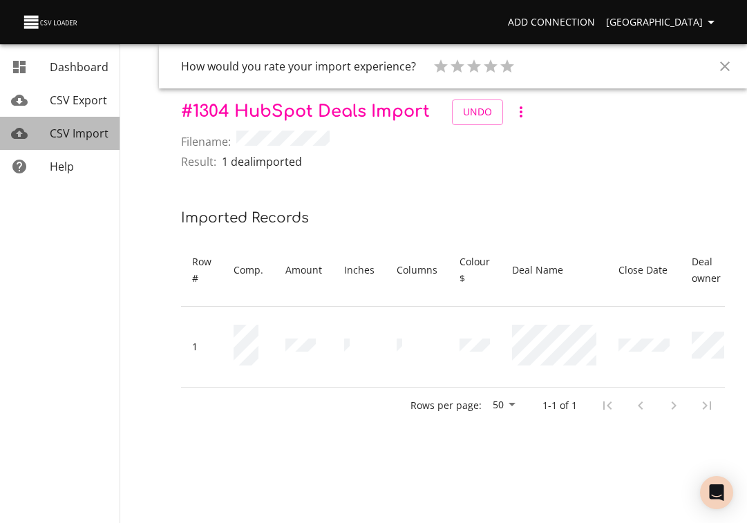
click at [80, 125] on div "CSV Import" at bounding box center [79, 133] width 59 height 17
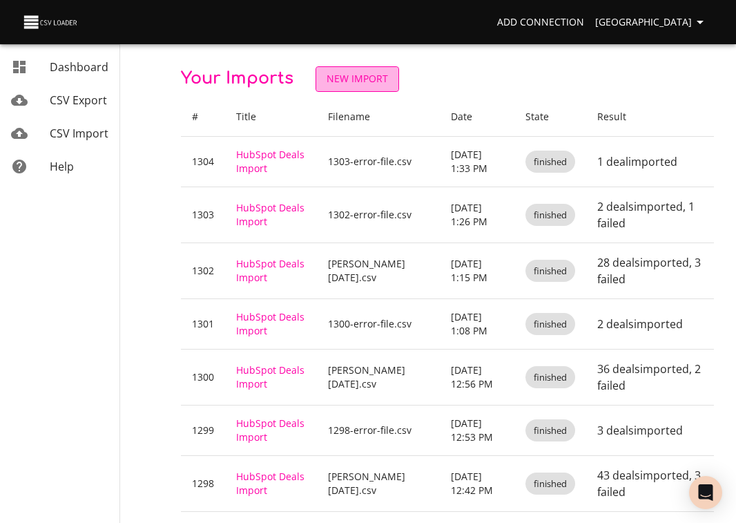
click at [358, 76] on span "New Import" at bounding box center [357, 78] width 61 height 17
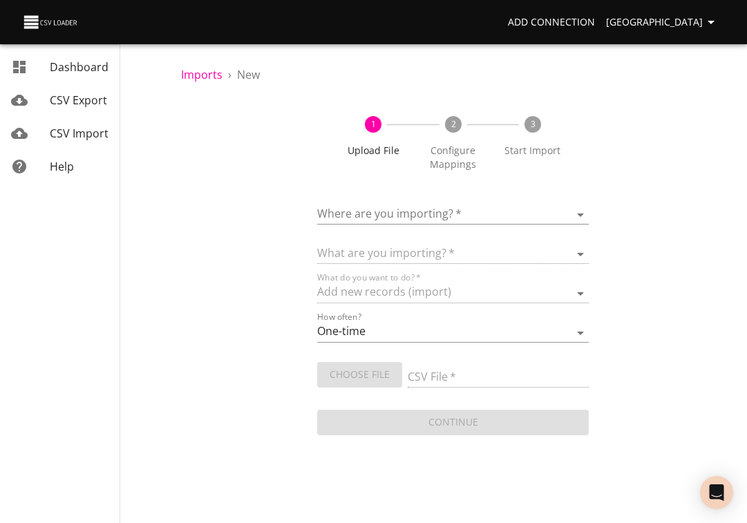
click at [345, 213] on body "Add Connection Sydney Dashboard CSV Export CSV Import Help Imports › New 1 Uplo…" at bounding box center [373, 261] width 747 height 523
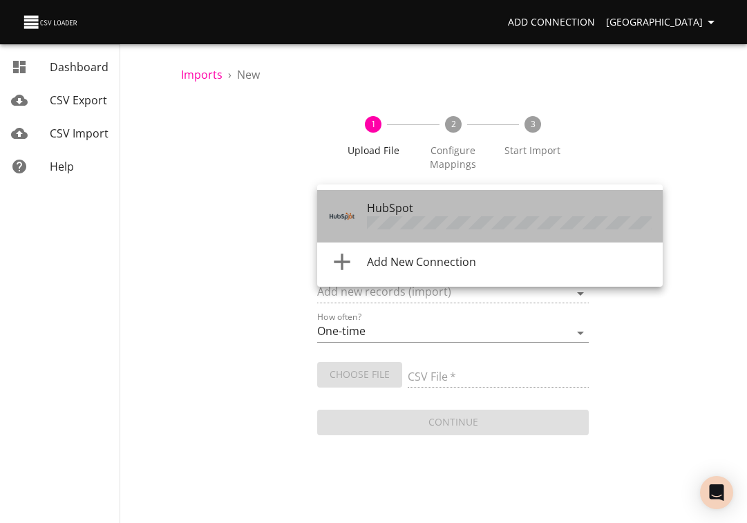
click at [345, 213] on img "Tool" at bounding box center [342, 216] width 28 height 28
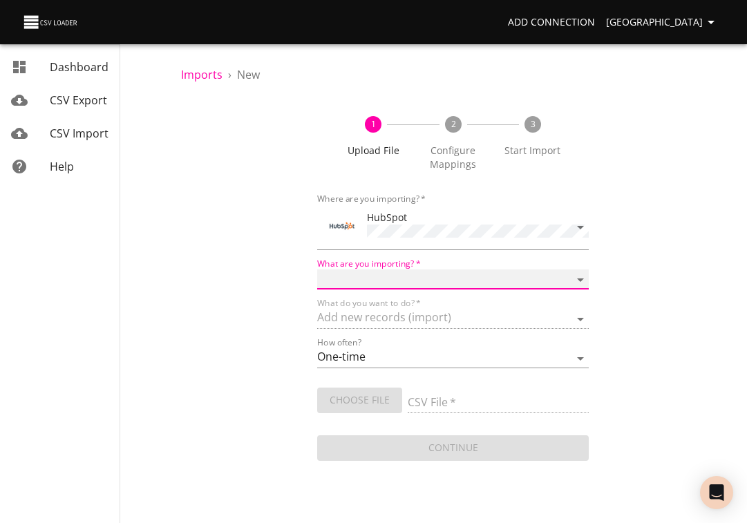
click at [347, 273] on select "Calls Companies Contacts Deals Emails Line items Meetings Notes Products Tasks …" at bounding box center [453, 279] width 272 height 20
select select "deals"
click at [317, 269] on select "Calls Companies Contacts Deals Emails Line items Meetings Notes Products Tasks …" at bounding box center [453, 279] width 272 height 20
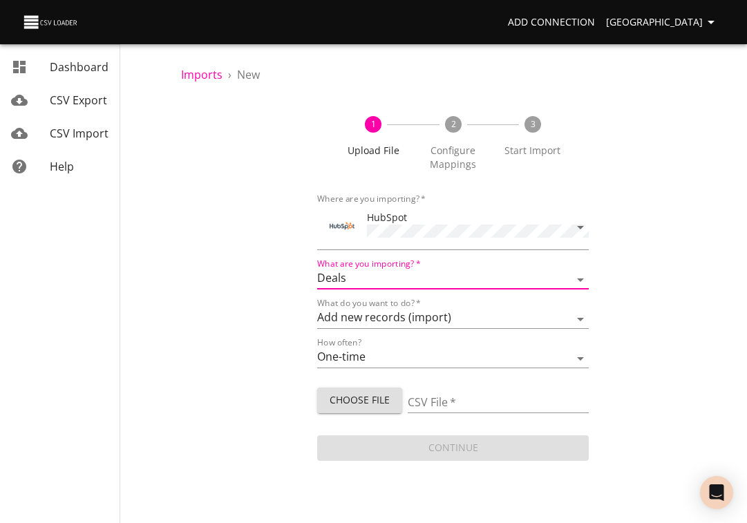
click at [348, 392] on span "Choose File" at bounding box center [359, 400] width 63 height 17
type input "[PERSON_NAME] [DATE].csv"
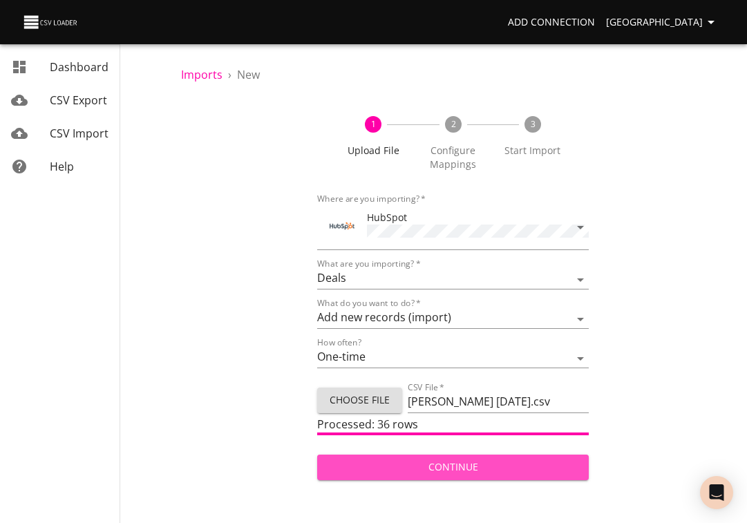
click at [458, 462] on span "Continue" at bounding box center [453, 467] width 250 height 17
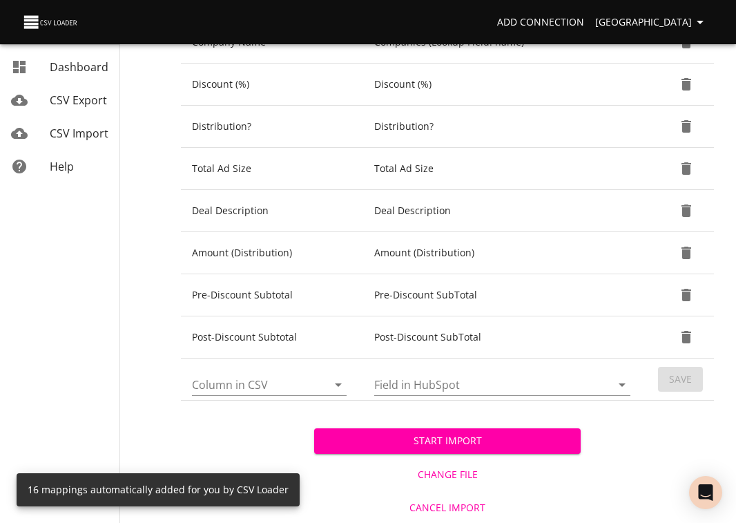
scroll to position [612, 0]
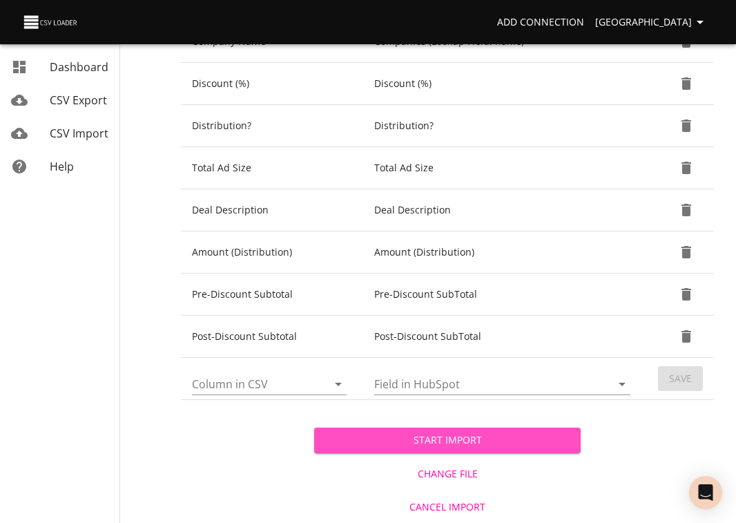
click at [456, 441] on span "Start Import" at bounding box center [447, 440] width 244 height 17
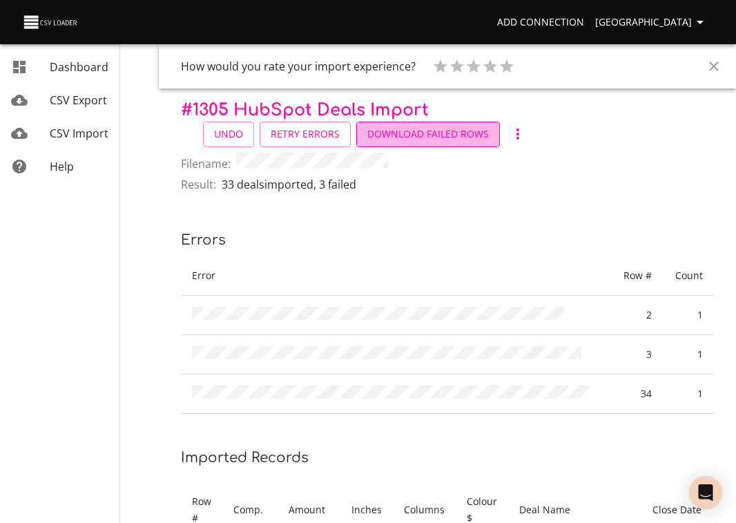
click at [433, 138] on span "Download Failed Rows" at bounding box center [428, 134] width 122 height 17
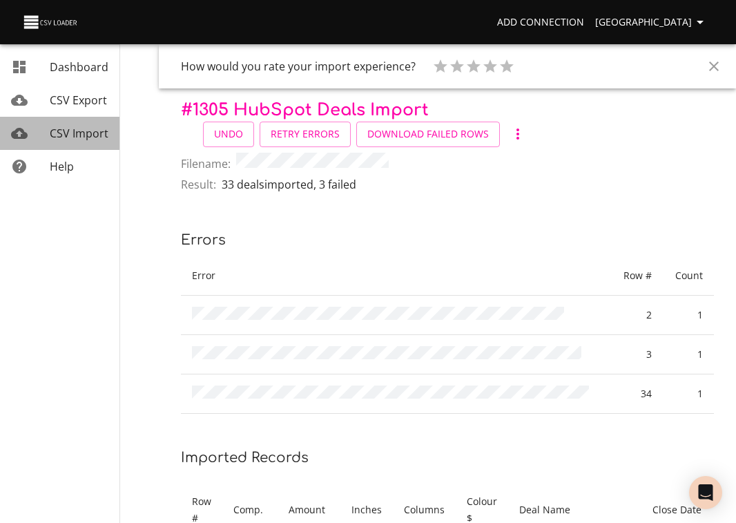
click at [67, 139] on span "CSV Import" at bounding box center [79, 133] width 59 height 15
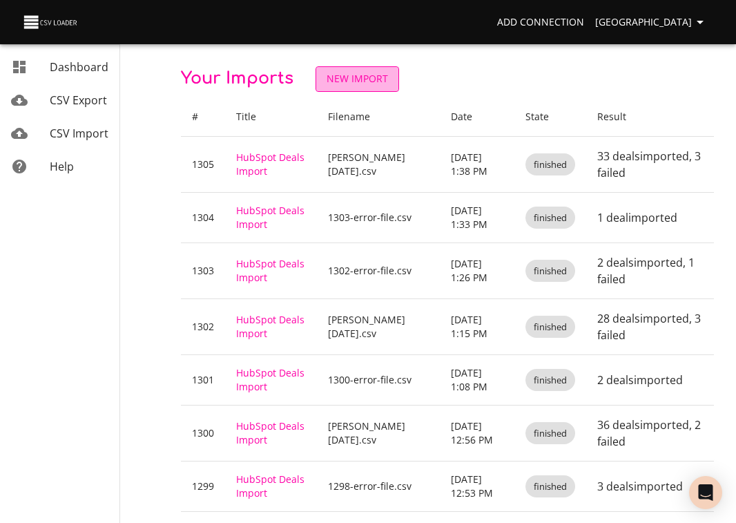
click at [352, 78] on span "New Import" at bounding box center [357, 78] width 61 height 17
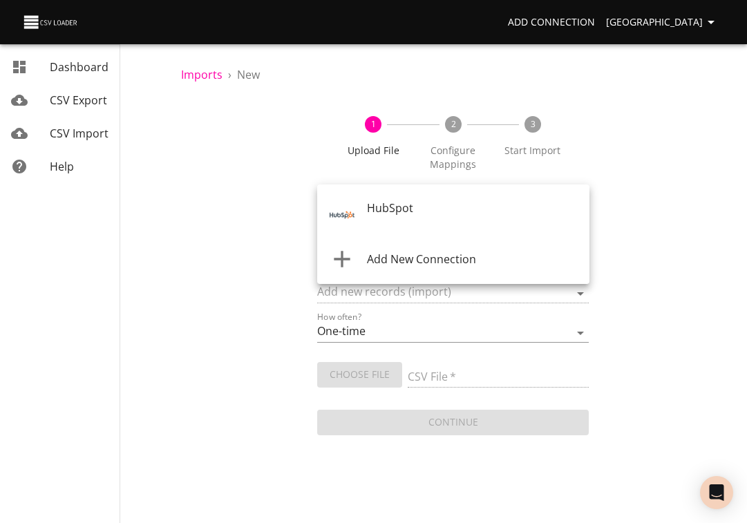
click at [345, 215] on body "Add Connection Sydney Dashboard CSV Export CSV Import Help Imports › New 1 Uplo…" at bounding box center [373, 261] width 747 height 523
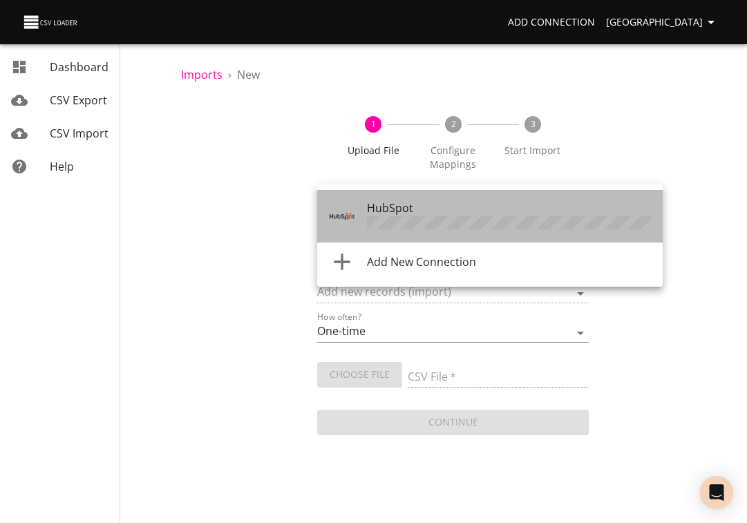
click at [357, 212] on div at bounding box center [347, 216] width 39 height 28
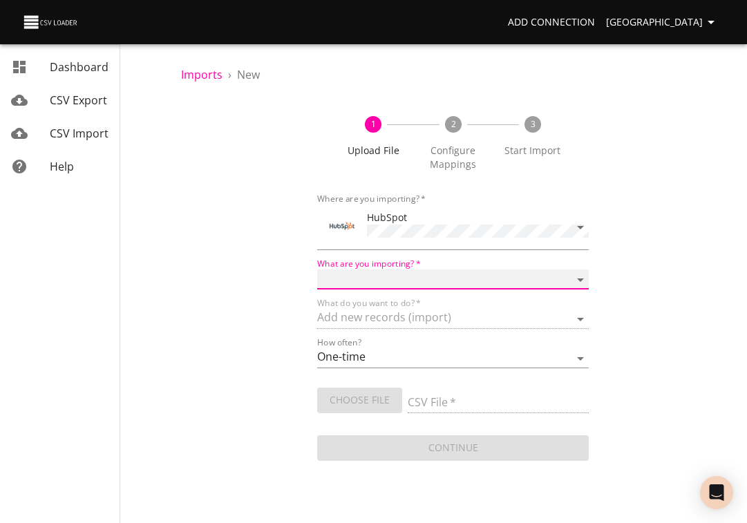
click at [356, 275] on select "Calls Companies Contacts Deals Emails Line items Meetings Notes Products Tasks …" at bounding box center [453, 279] width 272 height 20
select select "deals"
click at [317, 269] on select "Calls Companies Contacts Deals Emails Line items Meetings Notes Products Tasks …" at bounding box center [453, 279] width 272 height 20
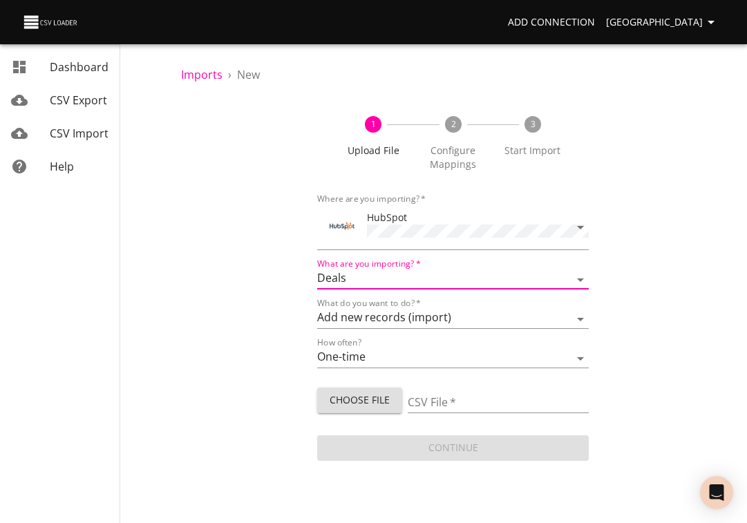
click at [344, 401] on span "Choose File" at bounding box center [359, 400] width 63 height 17
type input "1305-error-file.csv"
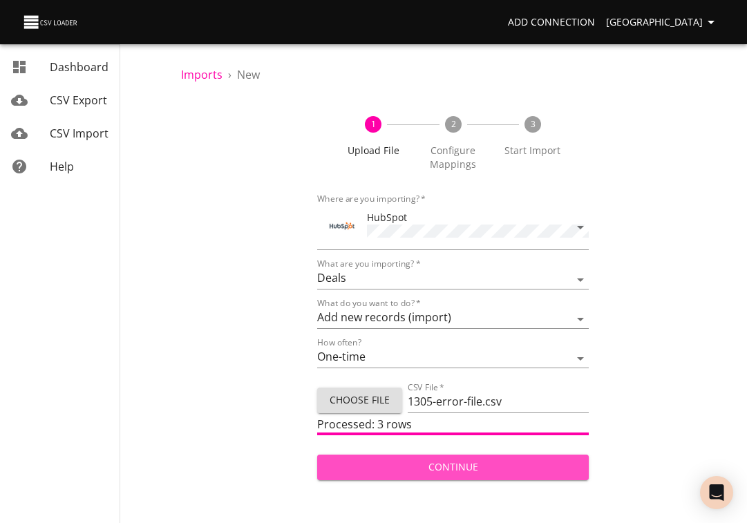
click at [423, 459] on span "Continue" at bounding box center [453, 467] width 250 height 17
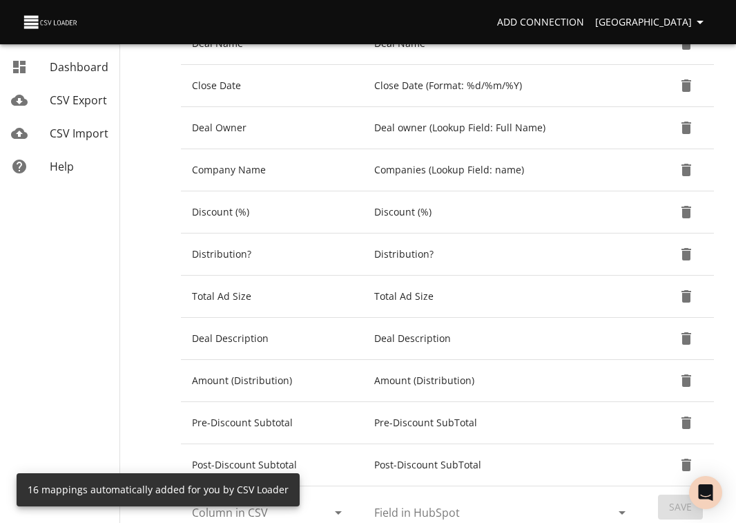
scroll to position [612, 0]
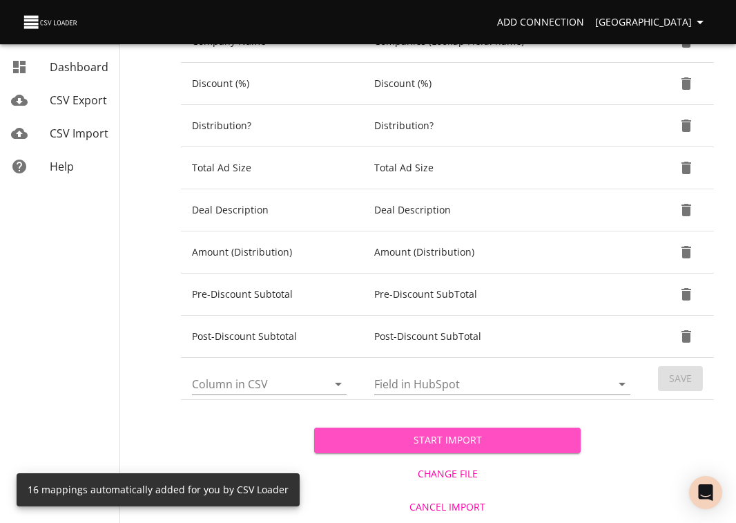
click at [438, 443] on span "Start Import" at bounding box center [447, 440] width 244 height 17
